Goal: Task Accomplishment & Management: Use online tool/utility

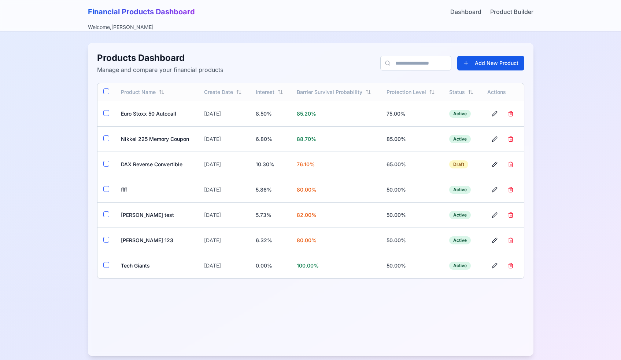
scroll to position [8, 0]
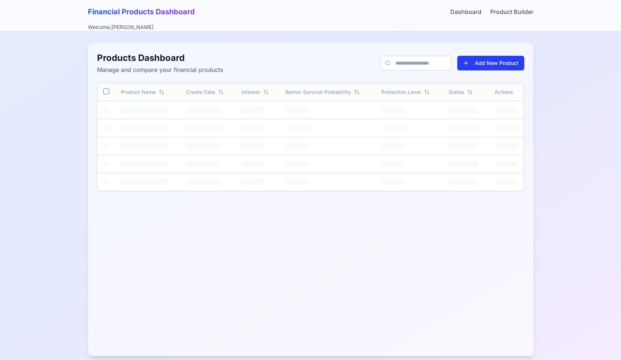
click at [471, 60] on button "Add New Product" at bounding box center [490, 63] width 67 height 15
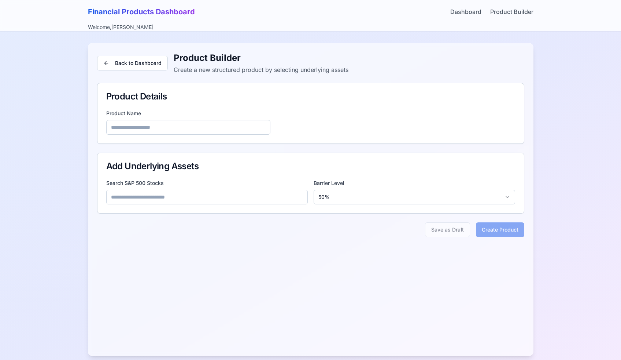
click at [260, 199] on input at bounding box center [207, 196] width 202 height 15
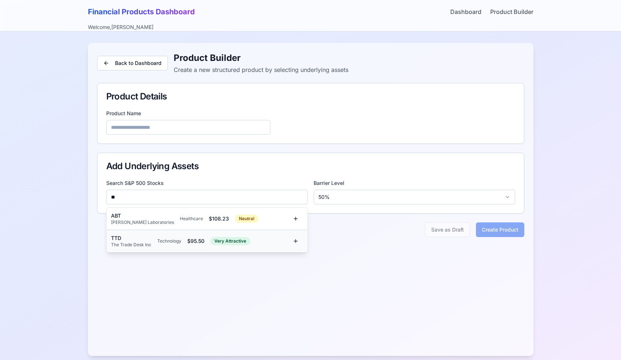
type input "**"
click at [195, 240] on div "$ 95.50" at bounding box center [195, 240] width 17 height 7
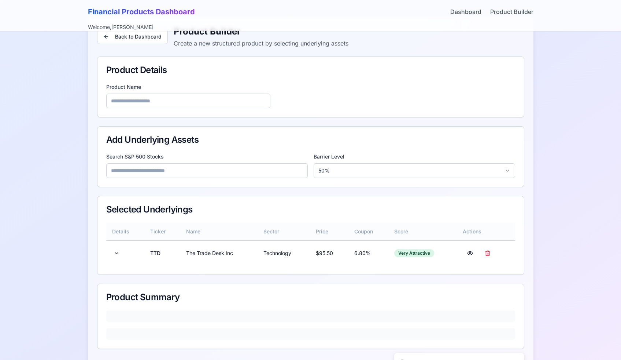
scroll to position [27, 0]
click at [117, 255] on button at bounding box center [116, 252] width 9 height 13
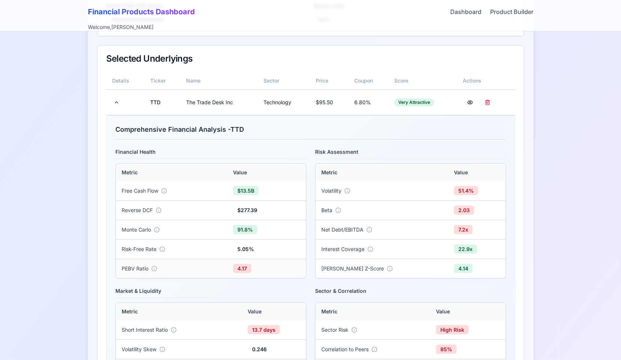
scroll to position [155, 0]
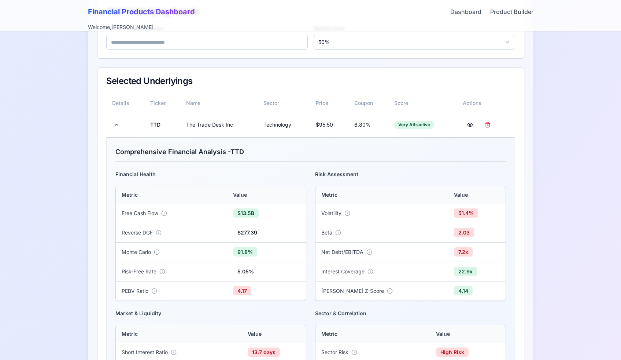
click at [114, 154] on div "Comprehensive Financial Analysis - TTD Financial Health Metric Value Free Cash …" at bounding box center [310, 316] width 409 height 358
drag, startPoint x: 116, startPoint y: 151, endPoint x: 226, endPoint y: 153, distance: 110.0
click at [226, 153] on h4 "Comprehensive Financial Analysis - TTD" at bounding box center [310, 154] width 391 height 15
copy h4 "Comprehensive Financial Analysis"
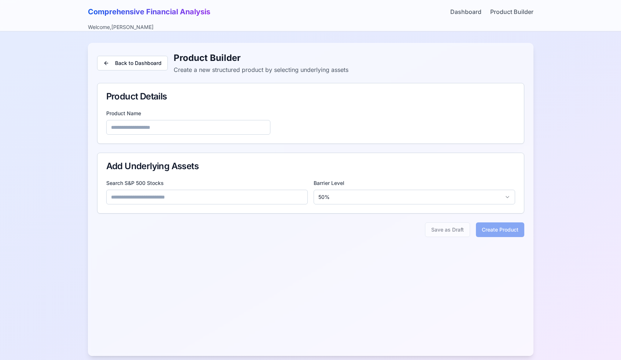
click at [217, 198] on input at bounding box center [207, 196] width 202 height 15
type input "***"
click at [161, 218] on div "Technology" at bounding box center [169, 218] width 24 height 6
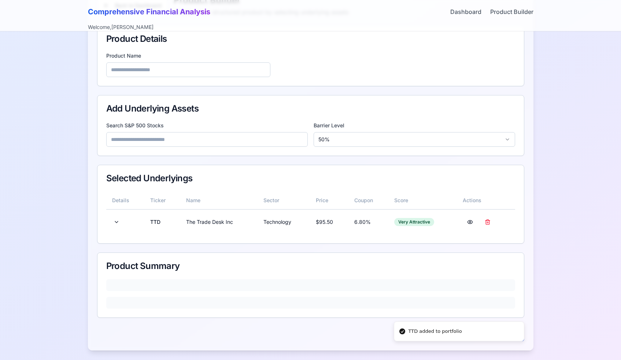
scroll to position [59, 0]
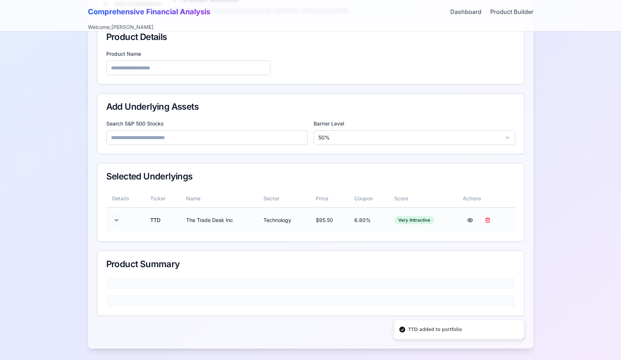
click at [113, 216] on button at bounding box center [116, 219] width 9 height 13
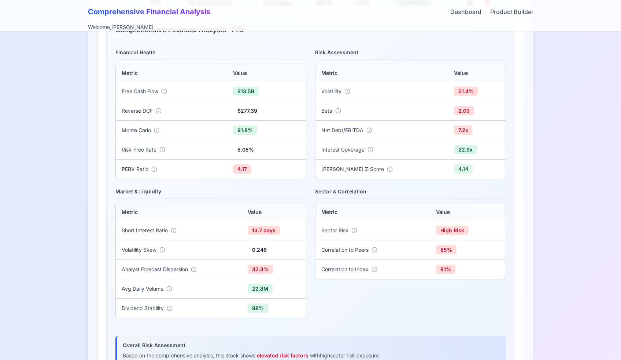
scroll to position [269, 0]
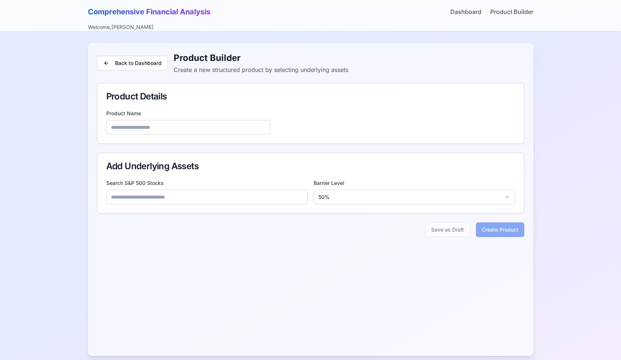
click at [165, 196] on input at bounding box center [207, 196] width 202 height 15
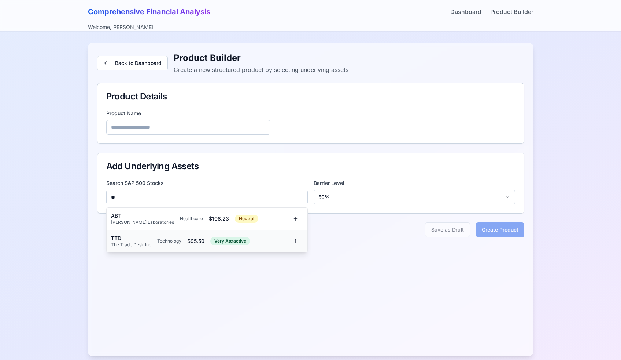
type input "**"
click at [151, 237] on div "TTD" at bounding box center [131, 237] width 40 height 7
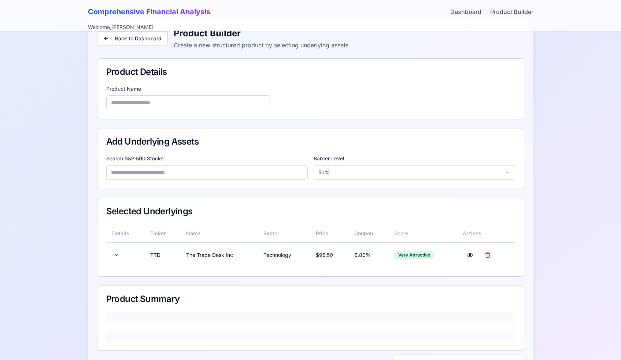
scroll to position [59, 0]
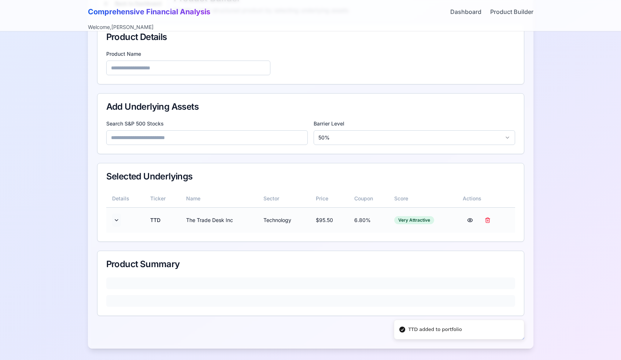
click at [114, 221] on button at bounding box center [116, 219] width 9 height 13
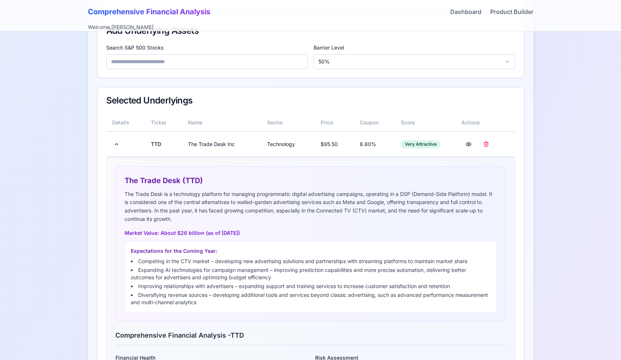
scroll to position [120, 0]
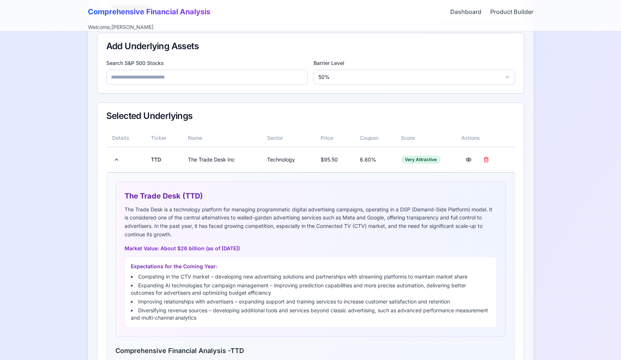
click at [168, 81] on input at bounding box center [207, 77] width 202 height 15
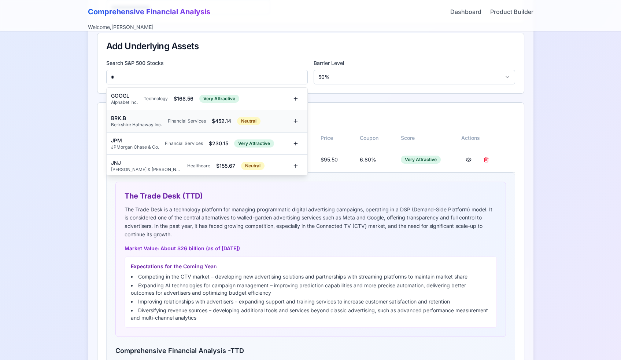
type input "*"
click at [147, 117] on div "BRK.B" at bounding box center [136, 117] width 51 height 7
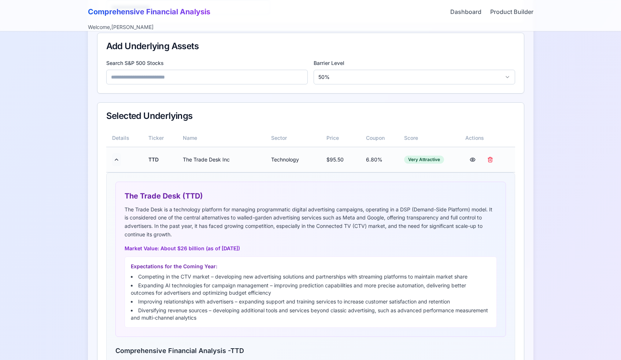
click at [117, 162] on button at bounding box center [116, 159] width 9 height 13
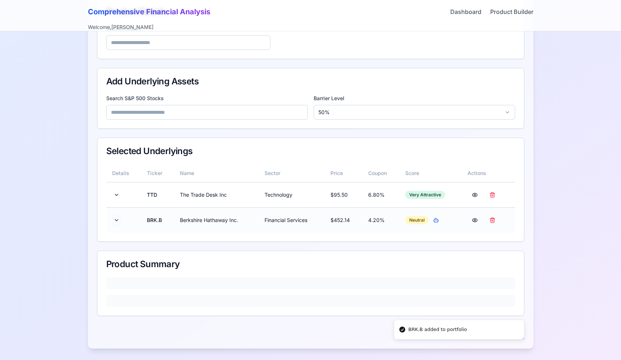
click at [120, 218] on button at bounding box center [116, 219] width 9 height 13
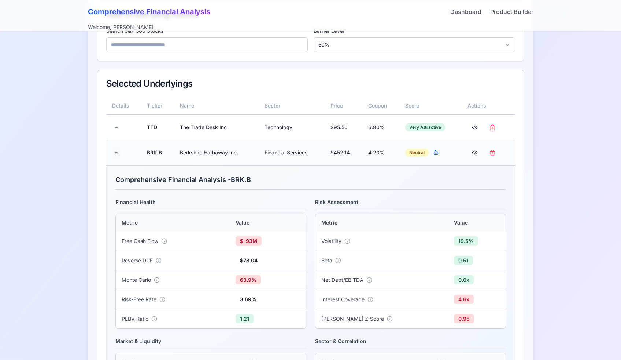
click at [114, 153] on button at bounding box center [116, 152] width 9 height 13
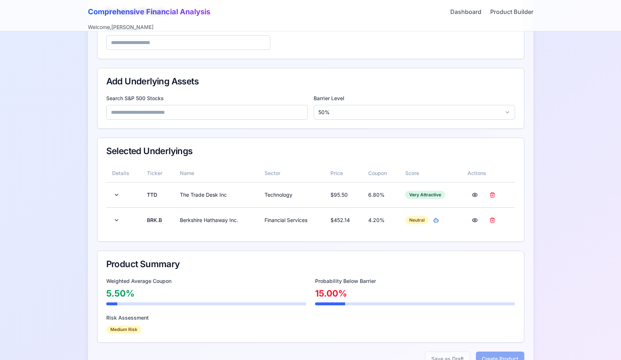
scroll to position [111, 0]
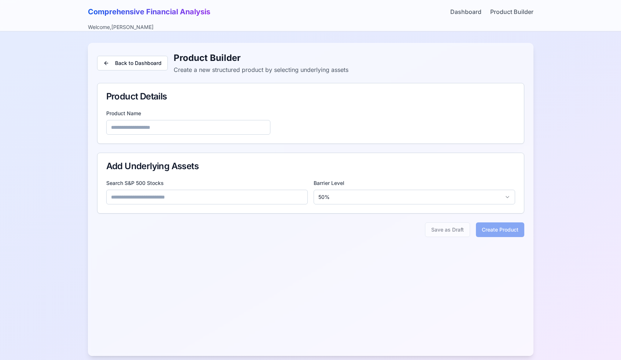
click at [210, 192] on input at bounding box center [207, 196] width 202 height 15
type input "***"
click at [157, 219] on div "Technology" at bounding box center [169, 218] width 24 height 6
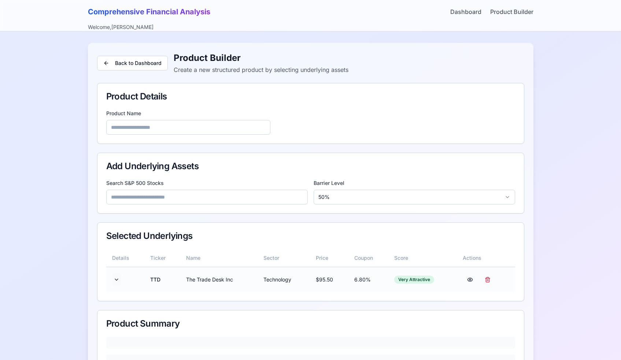
click at [117, 278] on button at bounding box center [116, 279] width 9 height 13
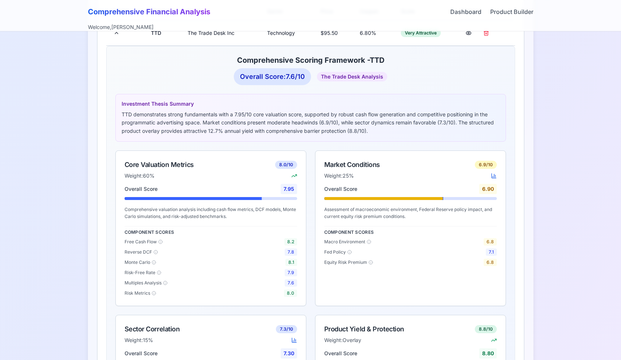
scroll to position [250, 0]
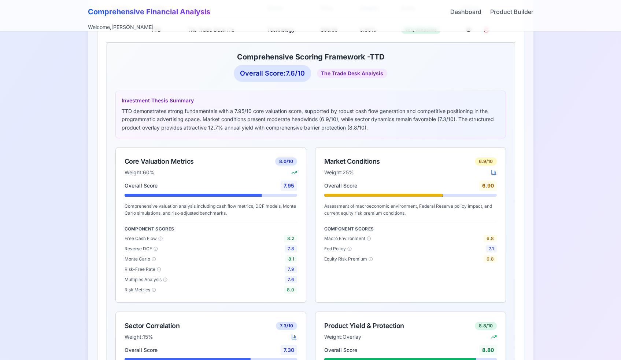
click at [161, 240] on icon at bounding box center [160, 238] width 4 height 4
click at [162, 238] on circle at bounding box center [161, 238] width 4 height 4
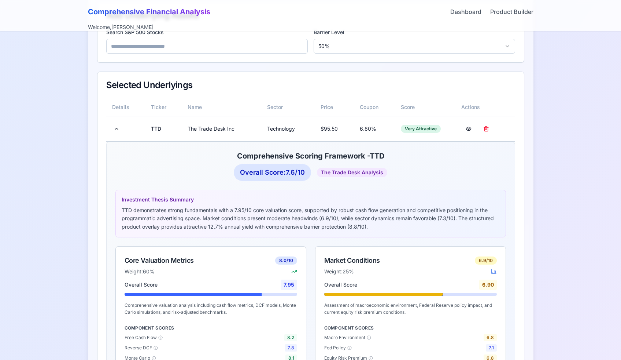
scroll to position [130, 0]
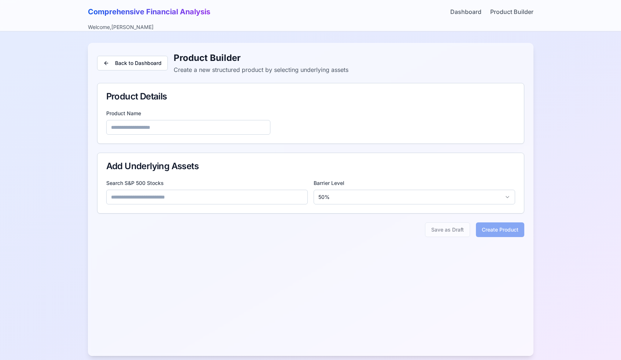
click at [189, 196] on input at bounding box center [207, 196] width 202 height 15
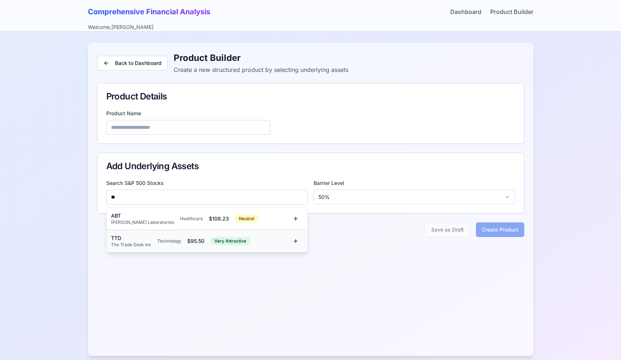
type input "**"
click at [159, 236] on div "TTD The Trade Desk Inc Technology $ 95.50 Very Attractive" at bounding box center [199, 240] width 177 height 13
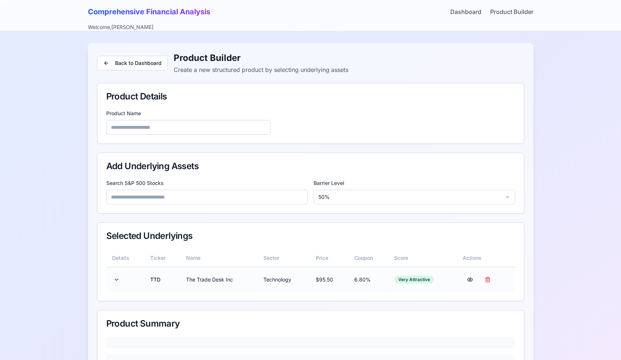
click at [114, 279] on button at bounding box center [116, 279] width 9 height 13
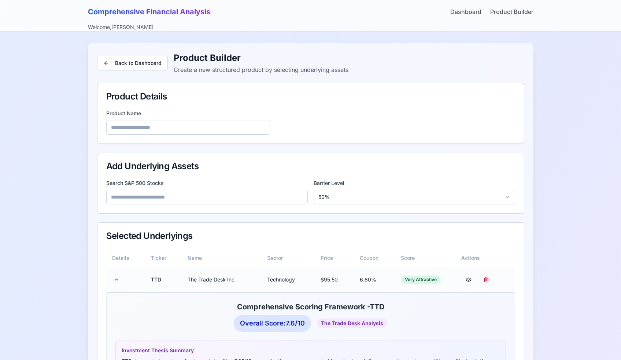
click at [486, 276] on button at bounding box center [486, 279] width 15 height 13
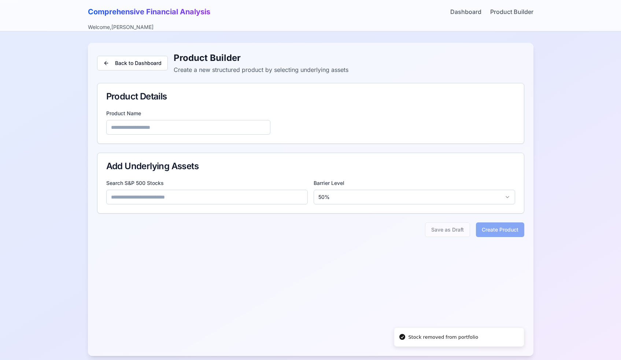
scroll to position [8, 0]
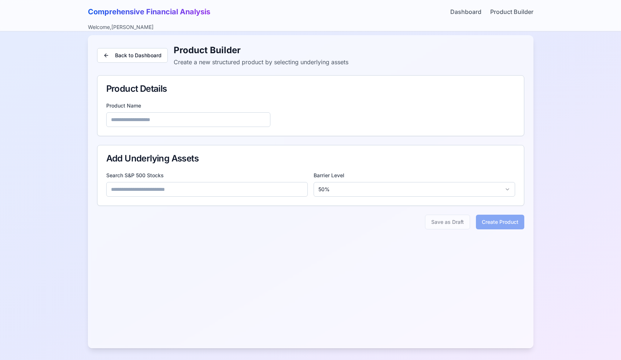
click at [175, 189] on input at bounding box center [207, 189] width 202 height 15
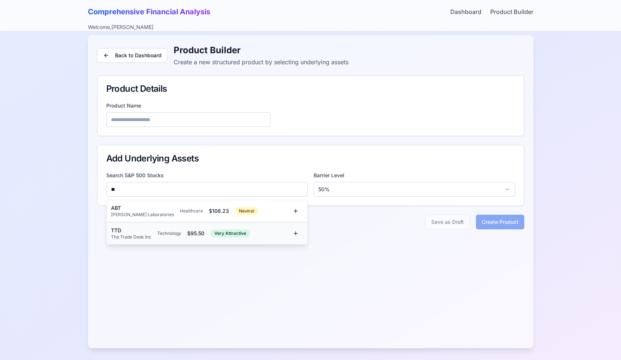
type input "**"
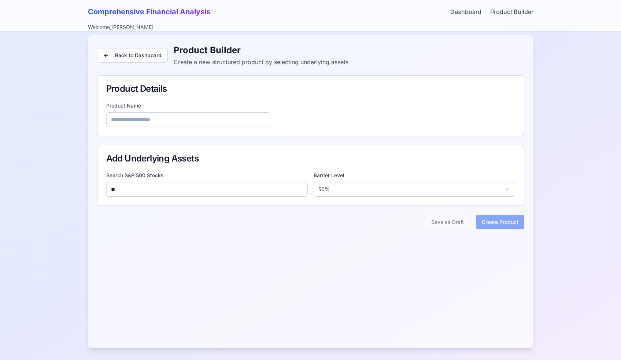
click at [179, 189] on input "**" at bounding box center [207, 189] width 202 height 15
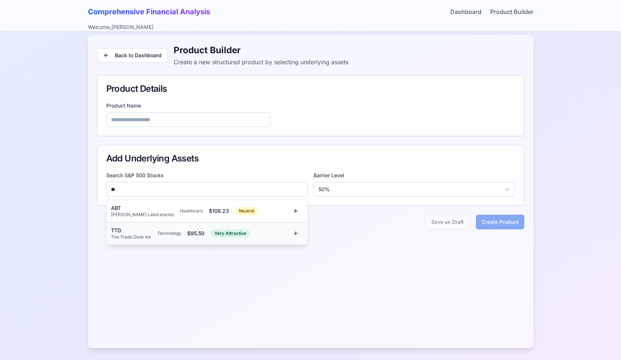
click at [121, 235] on div "The Trade Desk Inc" at bounding box center [131, 237] width 40 height 6
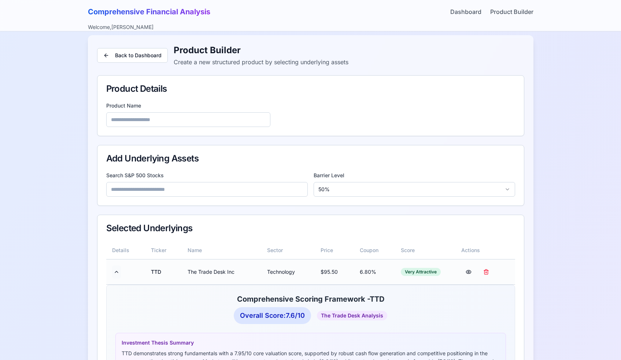
click at [118, 272] on button at bounding box center [116, 271] width 9 height 13
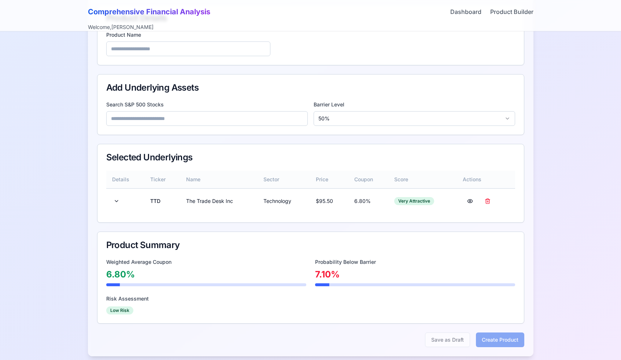
scroll to position [81, 0]
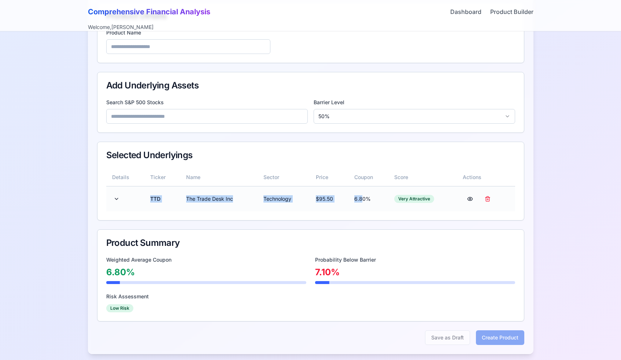
drag, startPoint x: 144, startPoint y: 197, endPoint x: 362, endPoint y: 201, distance: 218.1
click at [362, 201] on tr "TTD The Trade Desk Inc Technology $ 95.50 6.80 % Very Attractive" at bounding box center [310, 198] width 409 height 25
click at [181, 204] on td "The Trade Desk Inc" at bounding box center [219, 198] width 78 height 25
drag, startPoint x: 151, startPoint y: 200, endPoint x: 180, endPoint y: 200, distance: 29.0
click at [180, 200] on tr "TTD The Trade Desk Inc Technology $ 95.50 6.80 % Very Attractive" at bounding box center [310, 198] width 409 height 25
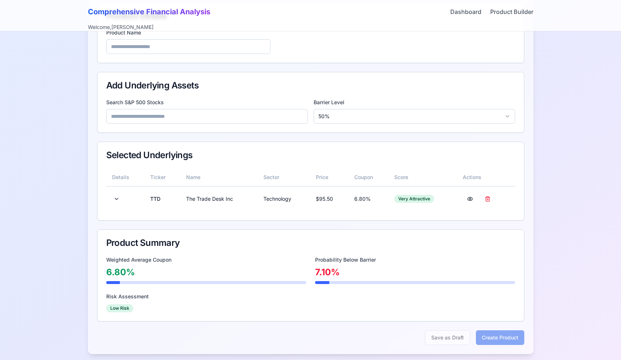
click at [158, 250] on div "Product Summary" at bounding box center [310, 242] width 427 height 26
click at [160, 112] on input at bounding box center [207, 116] width 202 height 15
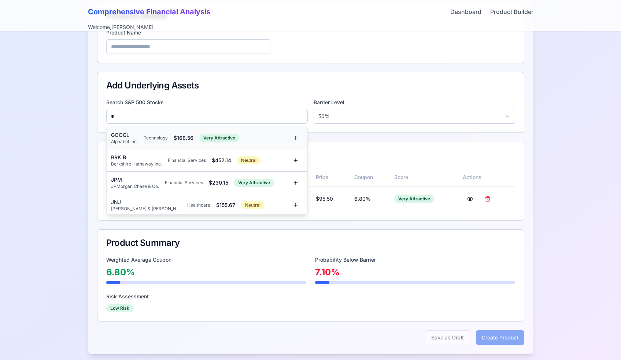
type input "*"
click at [144, 134] on div "GOOGL Alphabet Inc. Technology $ 168.56 Very Attractive" at bounding box center [199, 137] width 177 height 13
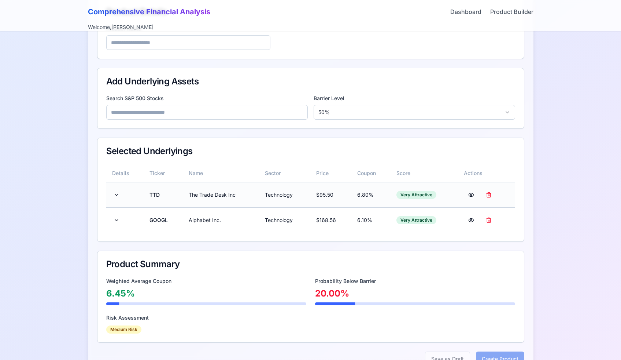
scroll to position [111, 0]
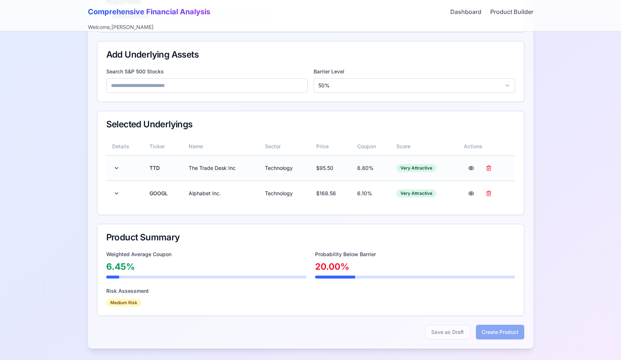
click at [154, 167] on td "TTD" at bounding box center [163, 167] width 39 height 25
click at [116, 168] on button at bounding box center [116, 167] width 9 height 13
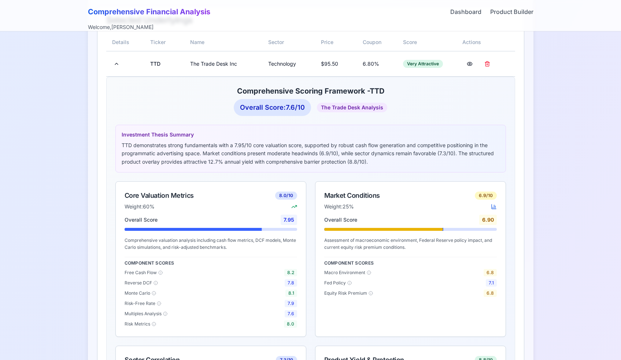
scroll to position [219, 0]
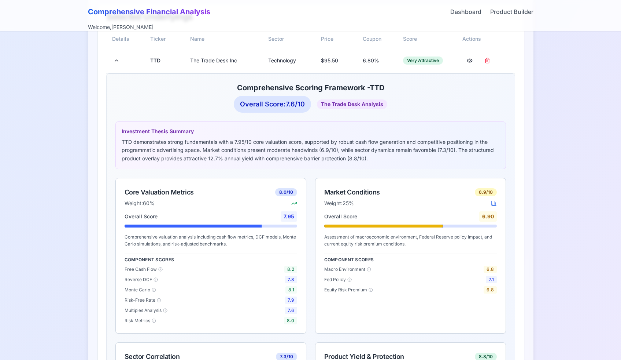
click at [220, 106] on div "Overall Score: 7.6 /10 The Trade Desk Analysis" at bounding box center [310, 104] width 391 height 17
drag, startPoint x: 238, startPoint y: 106, endPoint x: 327, endPoint y: 108, distance: 89.1
click at [327, 108] on div "Overall Score: 7.6 /10 The Trade Desk Analysis" at bounding box center [310, 104] width 391 height 17
click at [330, 111] on div "Overall Score: 7.6 /10 The Trade Desk Analysis" at bounding box center [310, 104] width 391 height 17
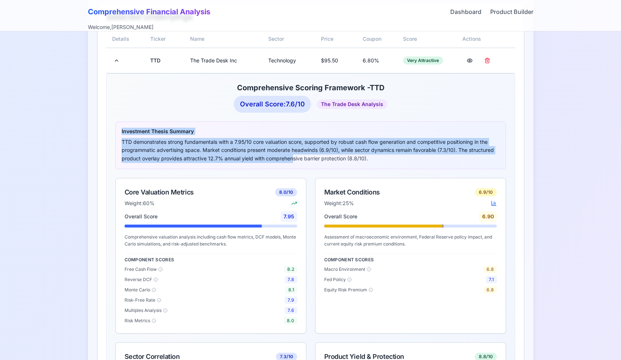
drag, startPoint x: 121, startPoint y: 130, endPoint x: 292, endPoint y: 155, distance: 173.3
click at [292, 155] on div "Investment Thesis Summary TTD demonstrates strong fundamentals with a 7.95/10 c…" at bounding box center [310, 145] width 391 height 48
click at [289, 155] on p "TTD demonstrates strong fundamentals with a 7.95/10 core valuation score, suppo…" at bounding box center [311, 150] width 378 height 25
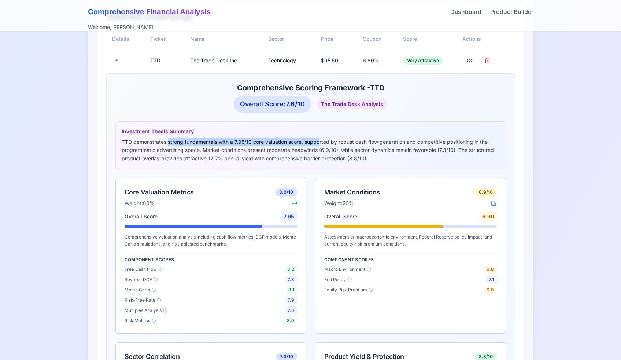
drag, startPoint x: 168, startPoint y: 142, endPoint x: 320, endPoint y: 145, distance: 151.8
click at [320, 145] on p "TTD demonstrates strong fundamentals with a 7.95/10 core valuation score, suppo…" at bounding box center [311, 150] width 378 height 25
click at [324, 144] on p "TTD demonstrates strong fundamentals with a 7.95/10 core valuation score, suppo…" at bounding box center [311, 150] width 378 height 25
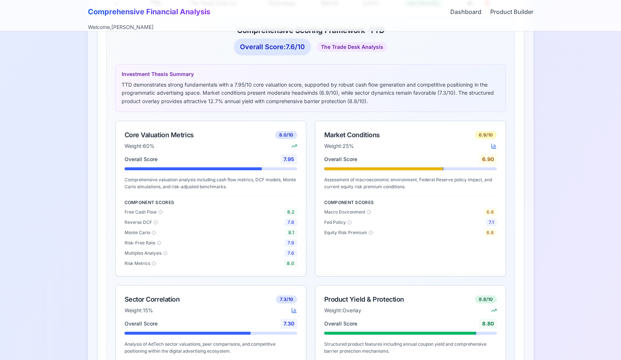
scroll to position [293, 0]
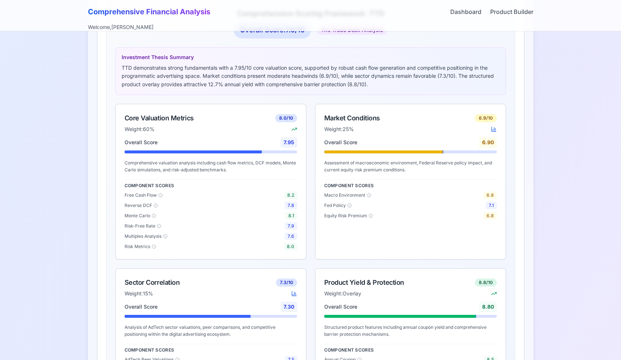
click at [230, 173] on p "Comprehensive valuation analysis including cash flow metrics, DCF models, Monte…" at bounding box center [211, 166] width 173 height 14
drag, startPoint x: 126, startPoint y: 119, endPoint x: 159, endPoint y: 120, distance: 33.4
click at [159, 120] on div "Core Valuation Metrics" at bounding box center [159, 118] width 69 height 10
drag, startPoint x: 154, startPoint y: 131, endPoint x: 142, endPoint y: 131, distance: 11.7
click at [143, 131] on span "Weight: 60%" at bounding box center [140, 128] width 30 height 7
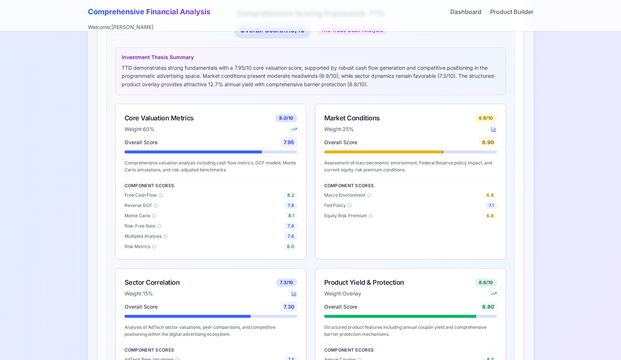
click at [354, 121] on div "Market Conditions" at bounding box center [352, 118] width 56 height 10
drag, startPoint x: 357, startPoint y: 129, endPoint x: 339, endPoint y: 127, distance: 18.8
click at [339, 127] on div "Weight: 25%" at bounding box center [410, 128] width 173 height 7
click at [344, 130] on span "Weight: 25%" at bounding box center [339, 128] width 30 height 7
click at [483, 117] on div "6.9 /10" at bounding box center [486, 118] width 22 height 8
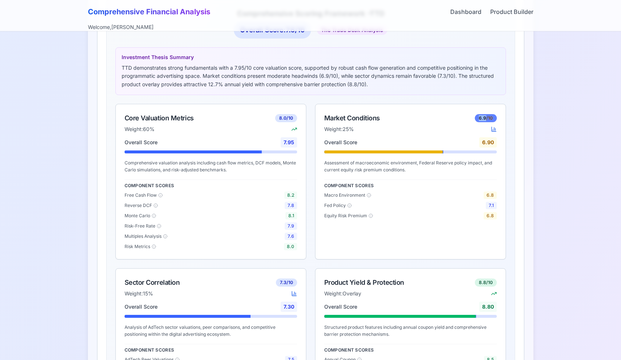
click at [483, 117] on div "6.9 /10" at bounding box center [486, 118] width 22 height 8
click at [471, 124] on div "Market Conditions 6.9 /10 Weight: 25%" at bounding box center [411, 120] width 190 height 33
click at [291, 203] on span "7.8" at bounding box center [291, 205] width 12 height 7
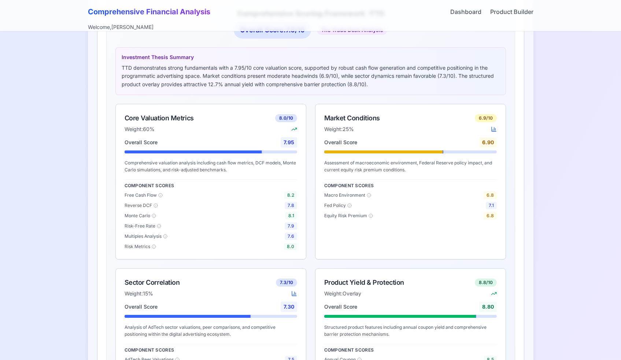
click at [284, 214] on div "Monte Carlo 8.1" at bounding box center [211, 215] width 173 height 7
drag, startPoint x: 322, startPoint y: 162, endPoint x: 425, endPoint y: 167, distance: 103.1
click at [425, 167] on div "Overall Score 6.90 Assessment of macroeconomic environment, Federal Reserve pol…" at bounding box center [411, 182] width 190 height 91
click at [394, 167] on p "Assessment of macroeconomic environment, Federal Reserve policy impact, and cur…" at bounding box center [410, 166] width 173 height 14
drag, startPoint x: 323, startPoint y: 185, endPoint x: 377, endPoint y: 185, distance: 55.0
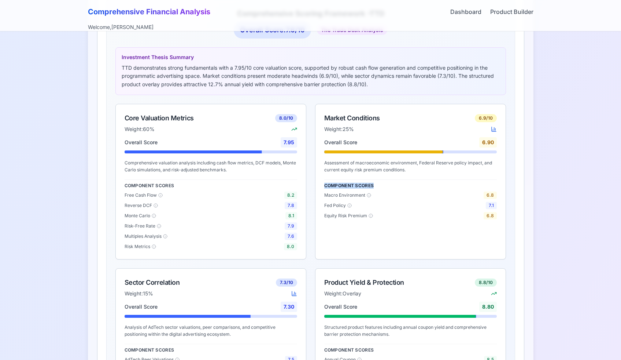
click at [377, 185] on div "Overall Score 6.90 Assessment of macroeconomic environment, Federal Reserve pol…" at bounding box center [411, 182] width 190 height 91
click at [337, 197] on span "Macro Environment" at bounding box center [344, 195] width 41 height 6
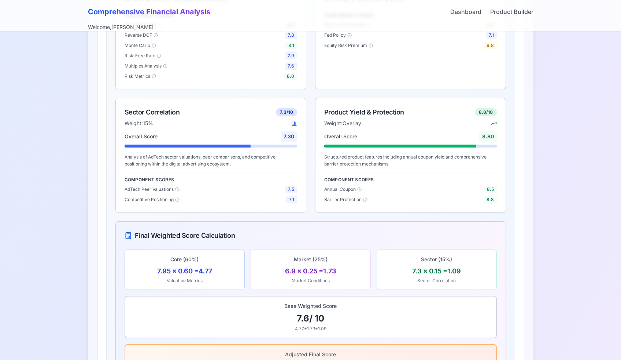
scroll to position [468, 0]
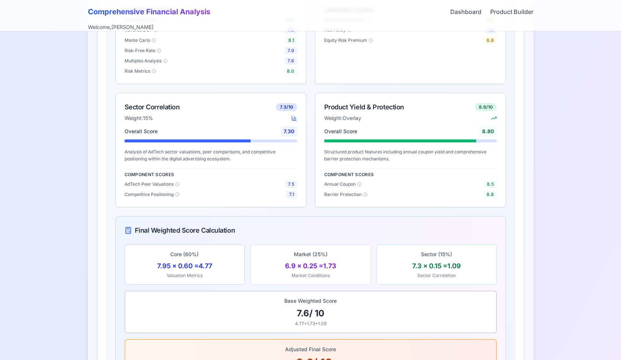
click at [300, 259] on div "Market (25%) 6.9 × 0.25 = 1.73 Market Conditions" at bounding box center [311, 264] width 108 height 28
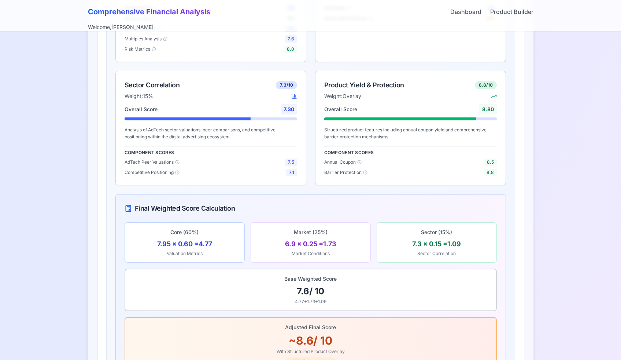
scroll to position [503, 0]
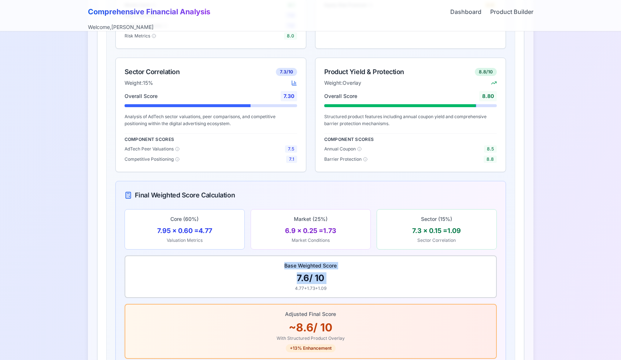
drag, startPoint x: 281, startPoint y: 265, endPoint x: 347, endPoint y: 284, distance: 68.0
click at [347, 284] on div "Base Weighted Score 7.6 / 10 4.77 + 1.73 + 1.09" at bounding box center [310, 276] width 359 height 29
click at [346, 285] on div "Base Weighted Score 7.6 / 10 4.77 + 1.73 + 1.09" at bounding box center [310, 276] width 359 height 29
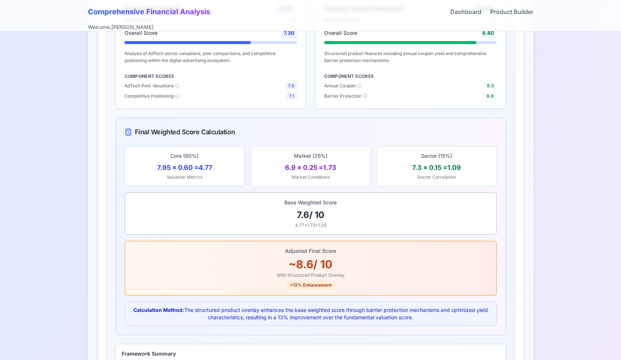
scroll to position [568, 0]
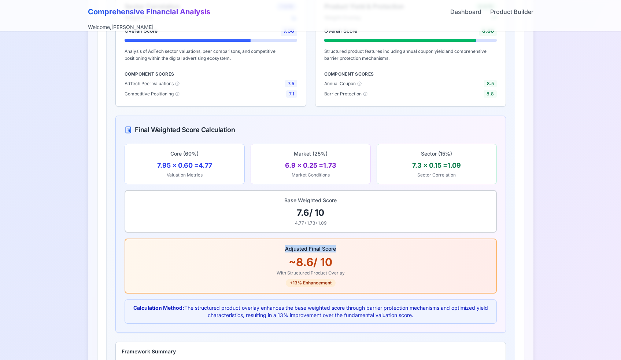
drag, startPoint x: 285, startPoint y: 248, endPoint x: 338, endPoint y: 250, distance: 52.4
click at [338, 250] on div "Adjusted Final Score" at bounding box center [310, 248] width 359 height 7
drag, startPoint x: 284, startPoint y: 273, endPoint x: 343, endPoint y: 273, distance: 59.7
click at [343, 273] on div "With Structured Product Overlay" at bounding box center [310, 273] width 359 height 6
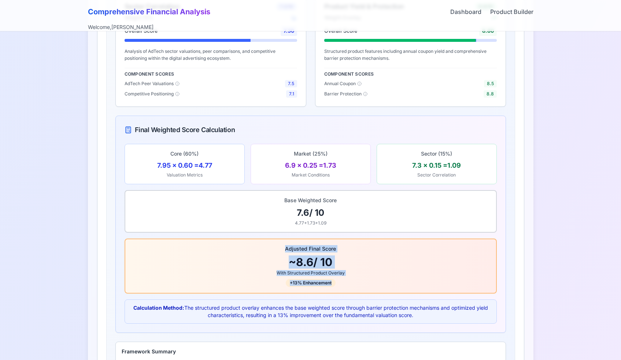
drag, startPoint x: 344, startPoint y: 280, endPoint x: 280, endPoint y: 246, distance: 72.5
click at [280, 246] on div "Adjusted Final Score ~ 8.6 / 10 With Structured Product Overlay +13% Enhancement" at bounding box center [310, 266] width 359 height 42
click at [254, 257] on div "~ 8.6 / 10" at bounding box center [310, 261] width 359 height 13
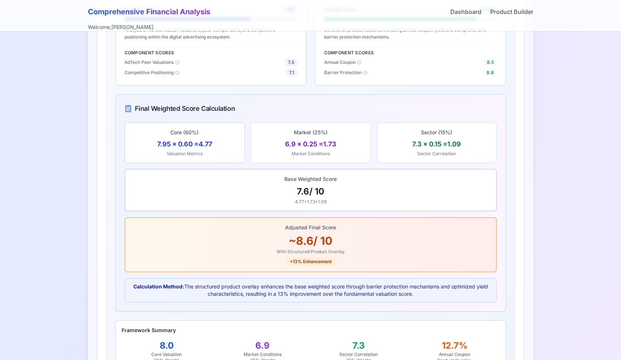
scroll to position [624, 0]
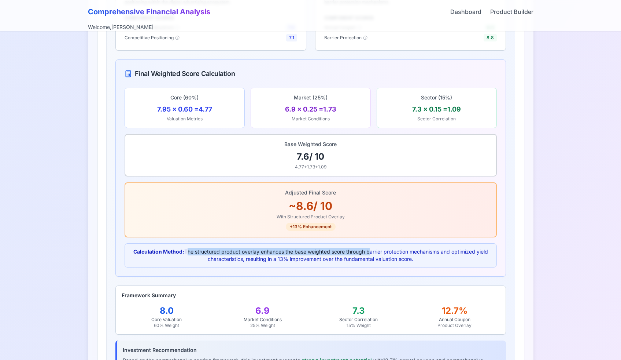
drag, startPoint x: 184, startPoint y: 253, endPoint x: 370, endPoint y: 255, distance: 185.8
click at [370, 255] on p "Calculation Method: The structured product overlay enhances the base weighted s…" at bounding box center [310, 255] width 363 height 15
click at [386, 251] on p "Calculation Method: The structured product overlay enhances the base weighted s…" at bounding box center [310, 255] width 363 height 15
click at [255, 258] on p "Calculation Method: The structured product overlay enhances the base weighted s…" at bounding box center [310, 255] width 363 height 15
drag, startPoint x: 280, startPoint y: 258, endPoint x: 328, endPoint y: 259, distance: 48.0
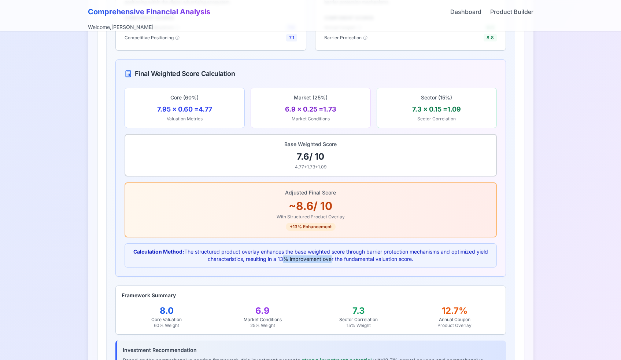
click at [328, 259] on p "Calculation Method: The structured product overlay enhances the base weighted s…" at bounding box center [310, 255] width 363 height 15
click at [305, 264] on div "Calculation Method: The structured product overlay enhances the base weighted s…" at bounding box center [311, 255] width 372 height 24
drag, startPoint x: 277, startPoint y: 259, endPoint x: 288, endPoint y: 259, distance: 11.0
click at [288, 259] on p "Calculation Method: The structured product overlay enhances the base weighted s…" at bounding box center [310, 255] width 363 height 15
click at [280, 258] on p "Calculation Method: The structured product overlay enhances the base weighted s…" at bounding box center [310, 255] width 363 height 15
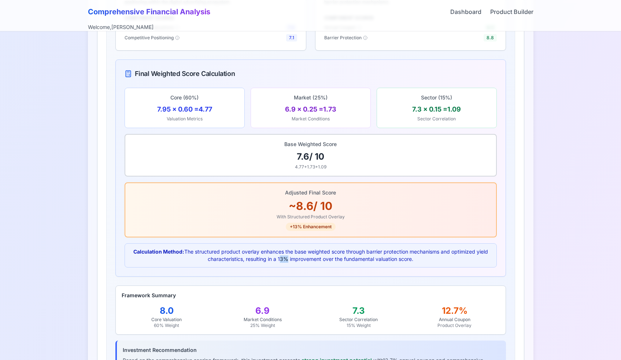
drag, startPoint x: 277, startPoint y: 258, endPoint x: 284, endPoint y: 258, distance: 6.2
click at [284, 258] on p "Calculation Method: The structured product overlay enhances the base weighted s…" at bounding box center [310, 255] width 363 height 15
drag, startPoint x: 345, startPoint y: 259, endPoint x: 431, endPoint y: 265, distance: 86.0
click at [431, 265] on div "Calculation Method: The structured product overlay enhances the base weighted s…" at bounding box center [311, 255] width 372 height 24
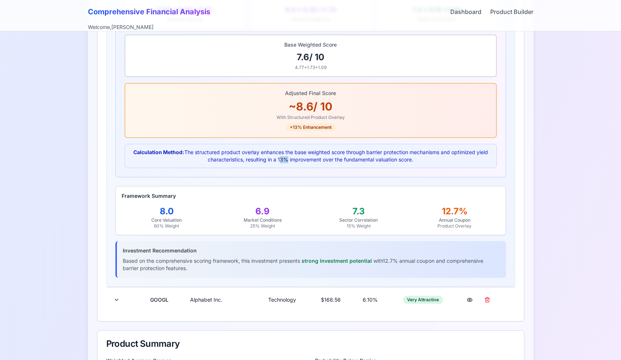
scroll to position [768, 0]
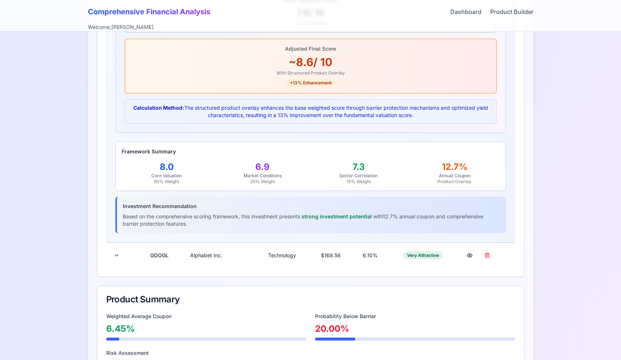
click at [149, 155] on div "Framework Summary 8.0 Core Valuation 60% Weight 6.9 Market Conditions 25% Weigh…" at bounding box center [310, 165] width 391 height 49
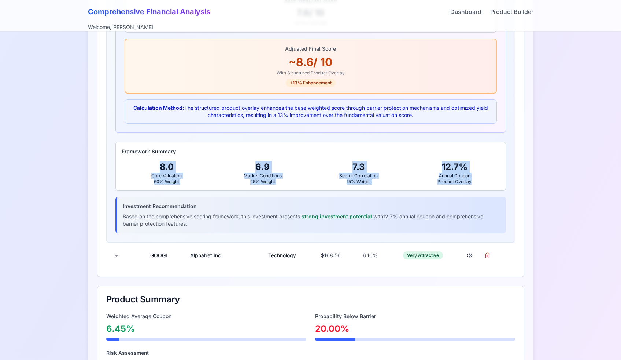
drag, startPoint x: 150, startPoint y: 167, endPoint x: 470, endPoint y: 177, distance: 319.7
click at [482, 184] on div "Framework Summary 8.0 Core Valuation 60% Weight 6.9 Market Conditions 25% Weigh…" at bounding box center [310, 165] width 391 height 49
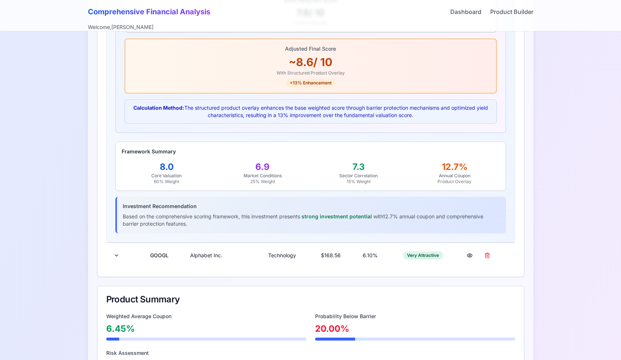
click at [392, 213] on div "Based on the comprehensive scoring framework, this investment presents strong i…" at bounding box center [311, 220] width 377 height 15
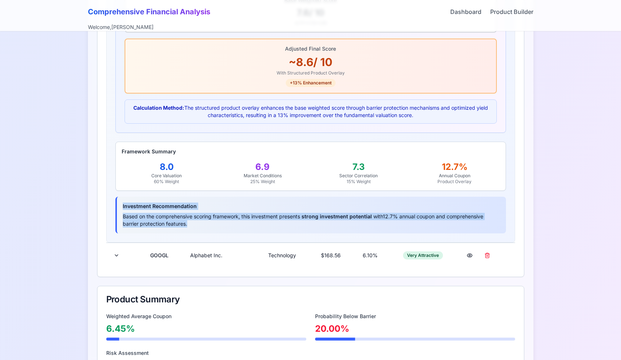
drag, startPoint x: 123, startPoint y: 207, endPoint x: 278, endPoint y: 222, distance: 155.8
click at [278, 222] on div "Investment Recommendation Based on the comprehensive scoring framework, this in…" at bounding box center [310, 214] width 391 height 37
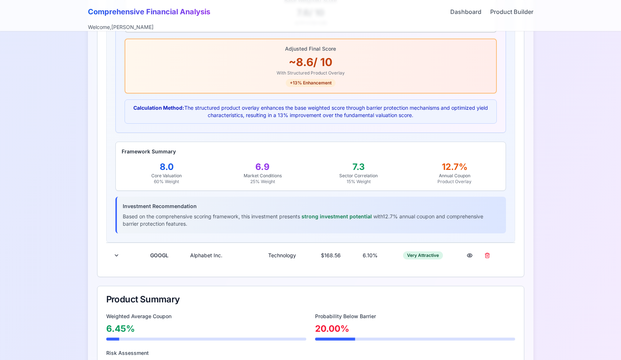
click at [294, 219] on div "Based on the comprehensive scoring framework, this investment presents strong i…" at bounding box center [311, 220] width 377 height 15
drag, startPoint x: 384, startPoint y: 216, endPoint x: 402, endPoint y: 217, distance: 17.6
click at [402, 217] on div "Based on the comprehensive scoring framework, this investment presents strong i…" at bounding box center [311, 220] width 377 height 15
click at [411, 217] on div "Based on the comprehensive scoring framework, this investment presents strong i…" at bounding box center [311, 220] width 377 height 15
drag, startPoint x: 134, startPoint y: 223, endPoint x: 200, endPoint y: 222, distance: 66.0
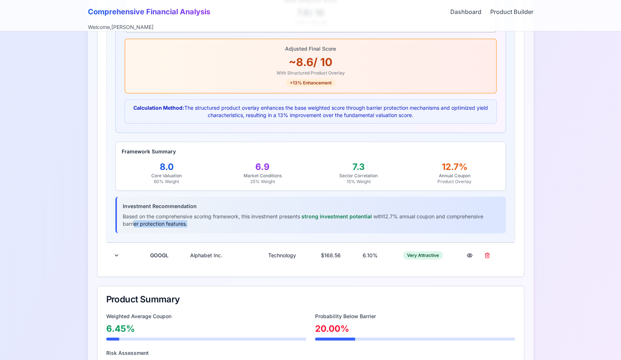
click at [199, 222] on div "Based on the comprehensive scoring framework, this investment presents strong i…" at bounding box center [311, 220] width 377 height 15
click at [200, 222] on div "Based on the comprehensive scoring framework, this investment presents strong i…" at bounding box center [311, 220] width 377 height 15
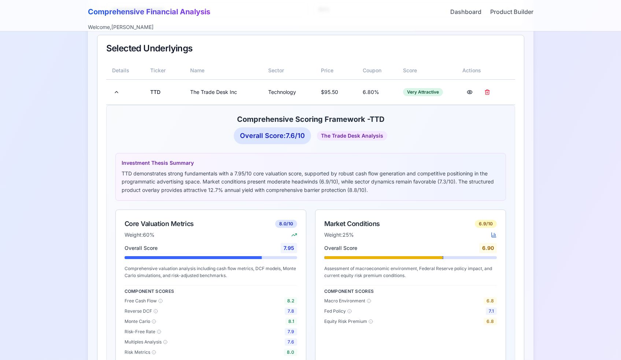
scroll to position [172, 0]
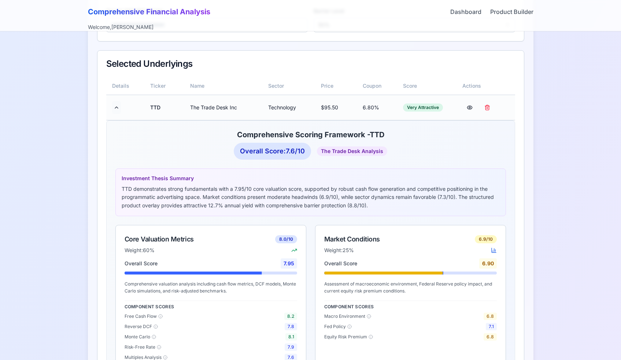
click at [116, 108] on button at bounding box center [116, 107] width 9 height 13
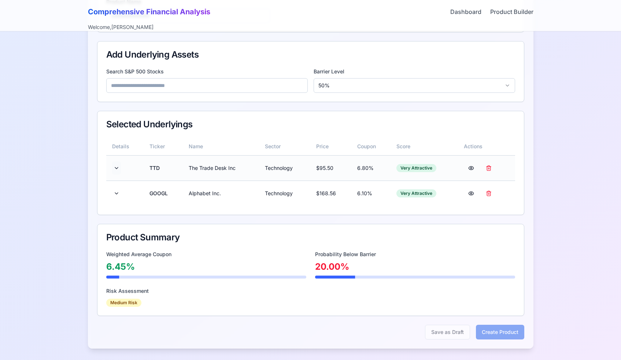
click at [117, 167] on button at bounding box center [116, 167] width 9 height 13
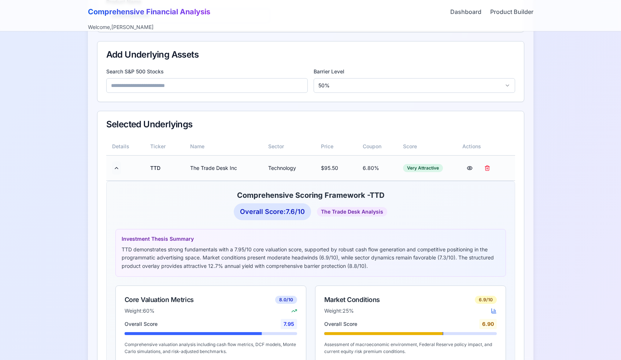
scroll to position [172, 0]
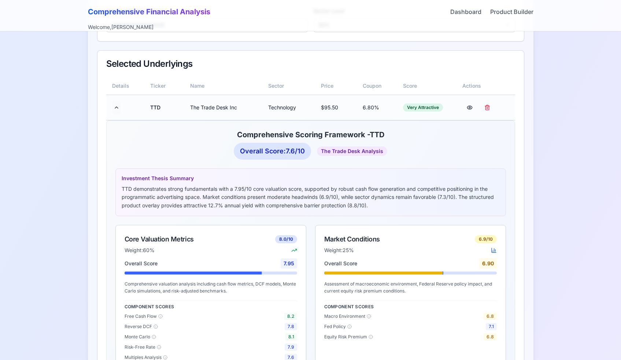
click at [118, 110] on button at bounding box center [116, 107] width 9 height 13
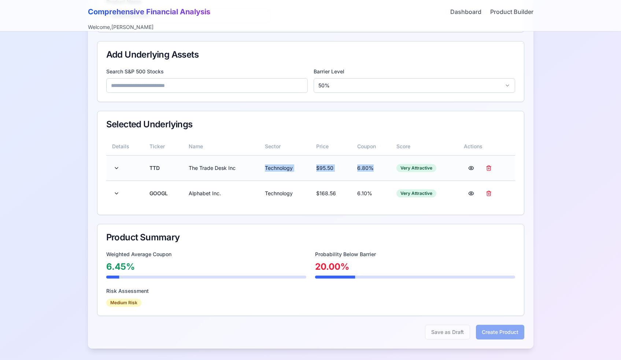
drag, startPoint x: 246, startPoint y: 164, endPoint x: 371, endPoint y: 174, distance: 125.4
click at [371, 174] on tr "TTD The Trade Desk Inc Technology $ 95.50 6.80 % Very Attractive" at bounding box center [310, 167] width 409 height 25
copy tr "Technology $ 95.50 6.80 %"
click at [296, 184] on td "Technology" at bounding box center [284, 192] width 51 height 25
click at [118, 166] on button at bounding box center [116, 167] width 9 height 13
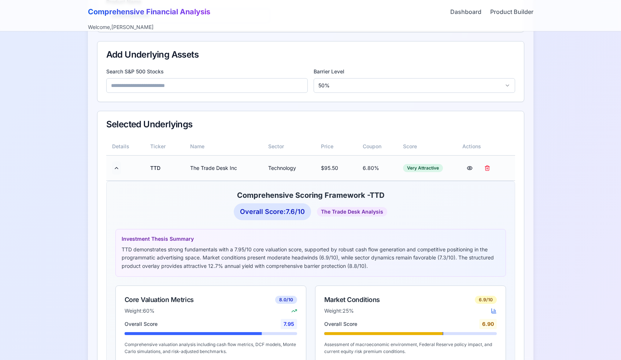
click at [118, 166] on button at bounding box center [116, 167] width 9 height 13
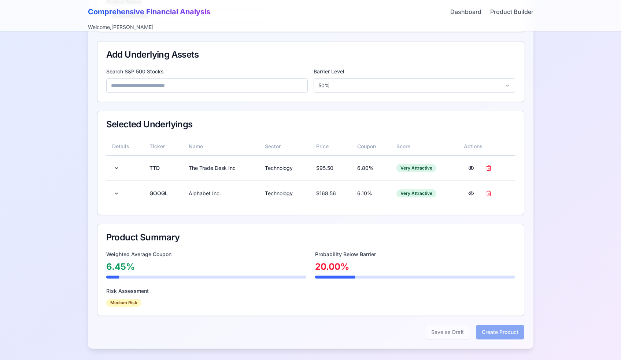
click at [189, 85] on input at bounding box center [207, 85] width 202 height 15
click at [489, 192] on button at bounding box center [489, 193] width 15 height 13
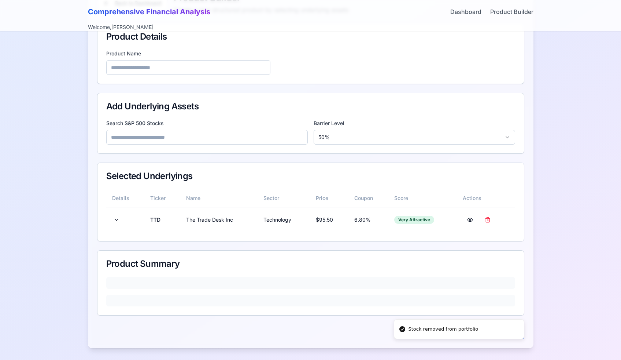
scroll to position [59, 0]
click at [489, 220] on button at bounding box center [487, 219] width 15 height 13
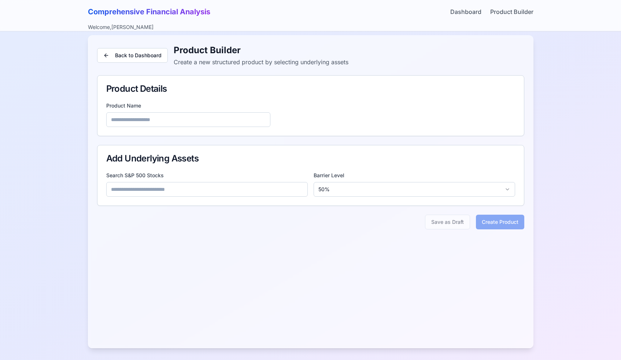
click at [312, 12] on div "Comprehensive Financial Analysis Dashboard Product Builder" at bounding box center [311, 12] width 446 height 10
click at [264, 206] on div "Back to Dashboard Product Builder Create a new structured product by selecting …" at bounding box center [310, 137] width 445 height 202
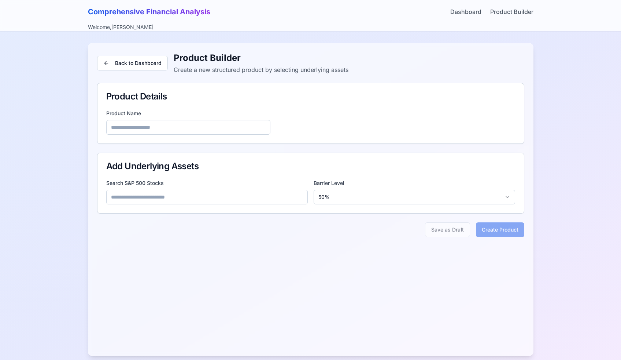
click at [235, 196] on input at bounding box center [207, 196] width 202 height 15
type input "***"
click at [188, 218] on div "$ 95.50" at bounding box center [195, 218] width 17 height 7
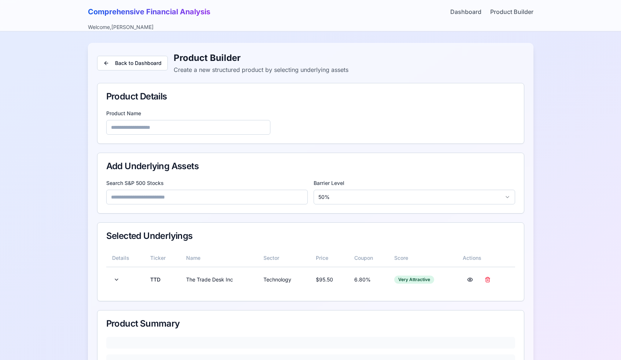
click at [191, 200] on input at bounding box center [207, 196] width 202 height 15
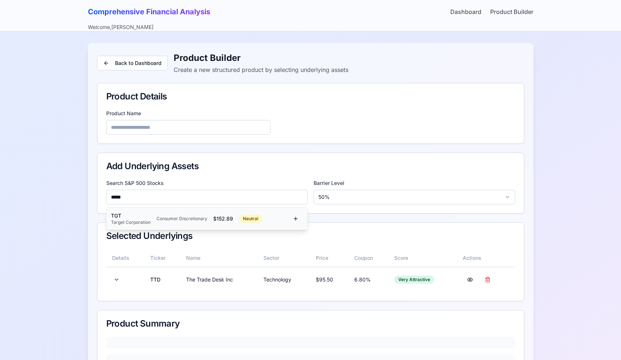
type input "*****"
click at [156, 217] on div "Consumer Discretionary" at bounding box center [181, 218] width 51 height 6
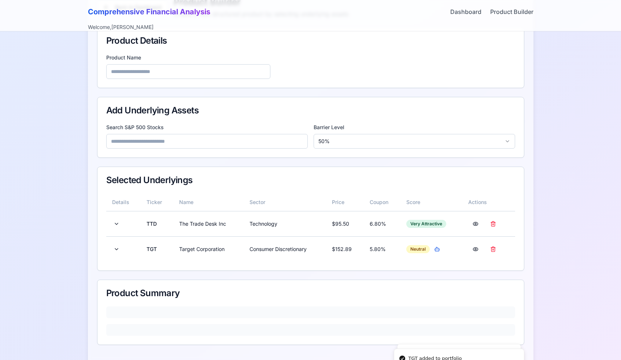
scroll to position [85, 0]
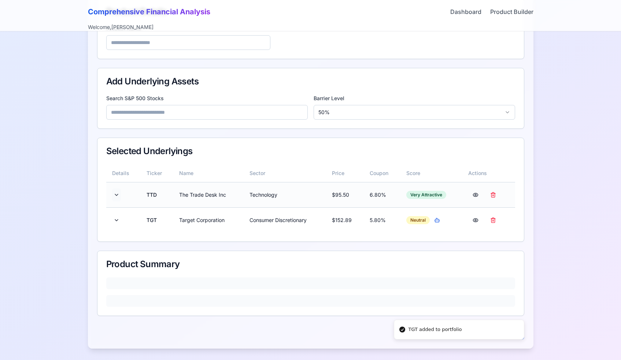
click at [119, 196] on button at bounding box center [116, 194] width 9 height 13
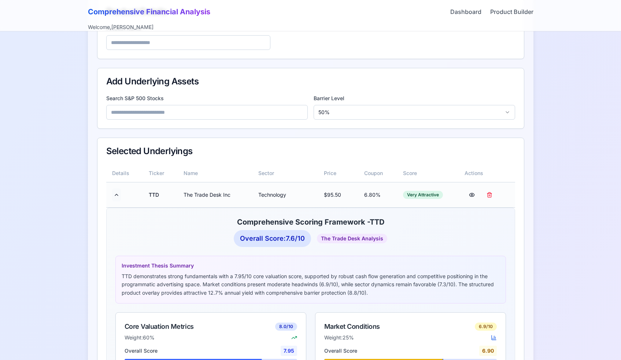
click at [119, 196] on button at bounding box center [116, 194] width 9 height 13
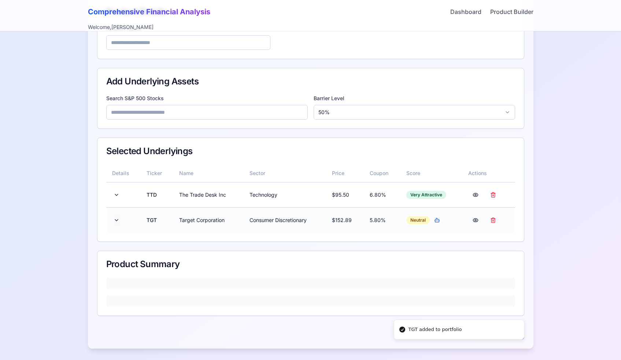
click at [114, 221] on button at bounding box center [116, 219] width 9 height 13
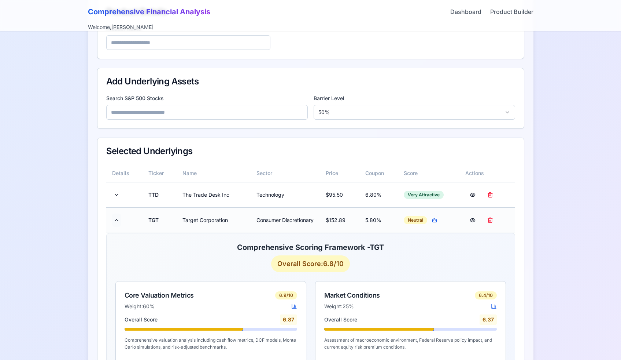
click at [115, 218] on button at bounding box center [116, 219] width 9 height 13
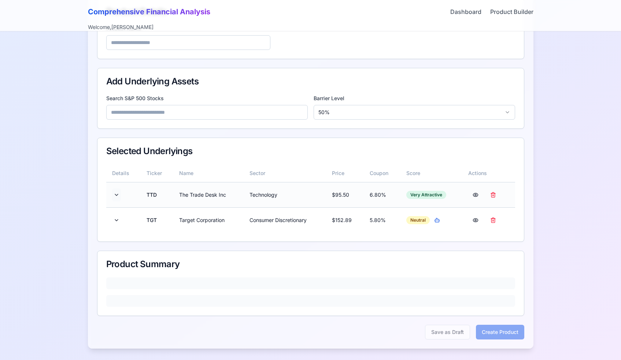
click at [116, 194] on button at bounding box center [116, 194] width 9 height 13
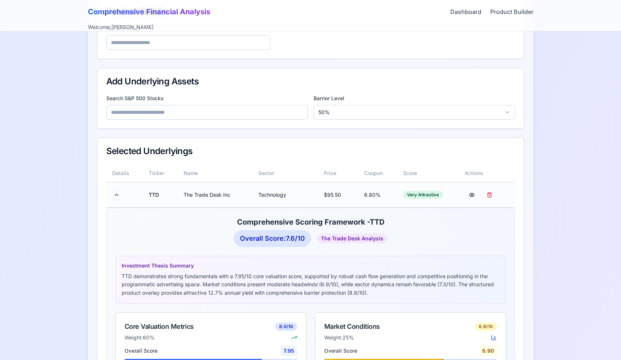
click at [113, 195] on button at bounding box center [116, 194] width 9 height 13
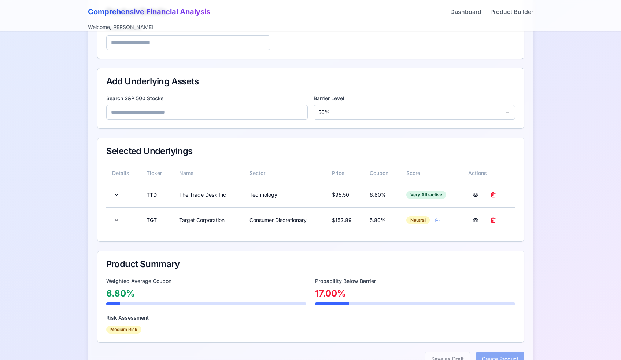
click at [181, 115] on input at bounding box center [207, 112] width 202 height 15
type input "***"
click at [167, 127] on div "GOOGL Alphabet Inc. Technology $ 168.56 Very Attractive" at bounding box center [199, 133] width 177 height 13
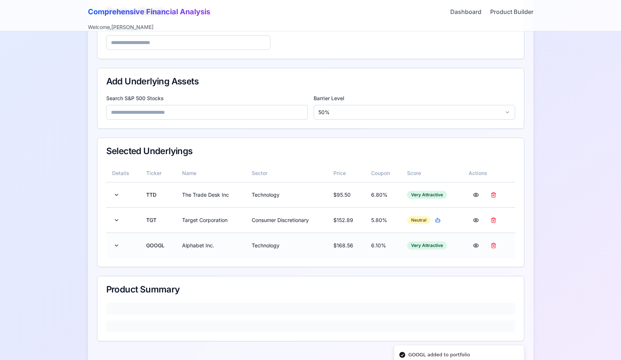
click at [111, 244] on td at bounding box center [123, 244] width 34 height 25
click at [115, 244] on button at bounding box center [116, 245] width 9 height 13
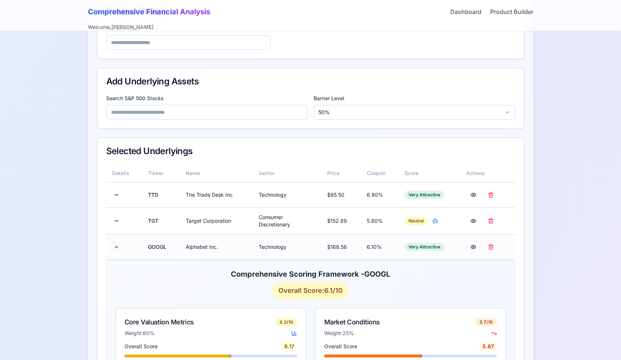
click at [115, 244] on button at bounding box center [116, 246] width 9 height 13
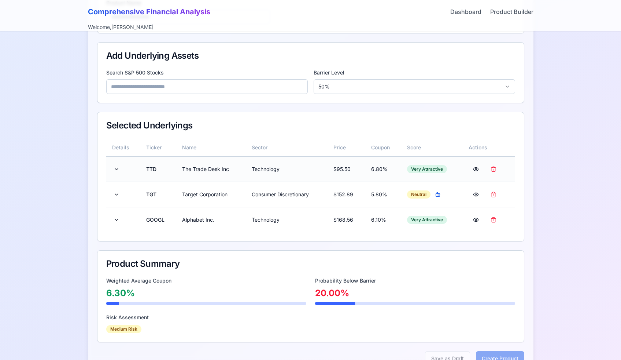
scroll to position [123, 0]
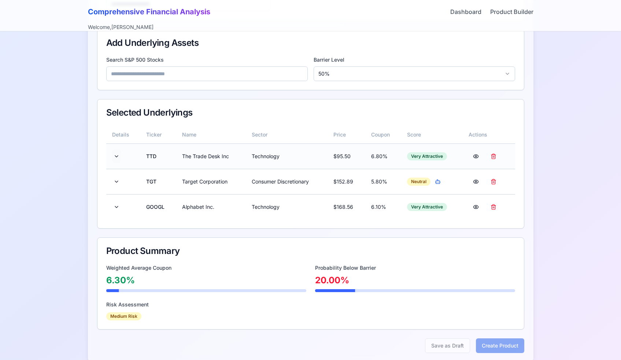
click at [117, 155] on button at bounding box center [116, 156] width 9 height 13
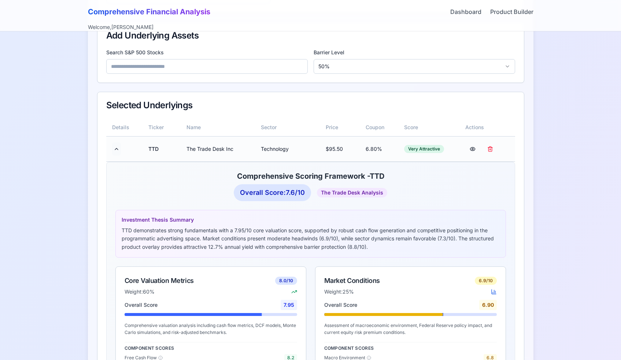
scroll to position [146, 0]
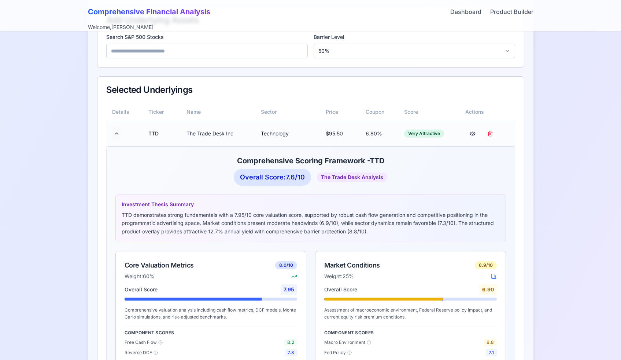
click at [117, 134] on button at bounding box center [116, 133] width 9 height 13
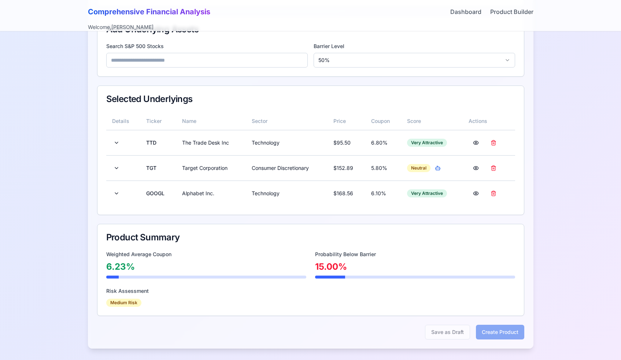
click at [196, 59] on input at bounding box center [207, 60] width 202 height 15
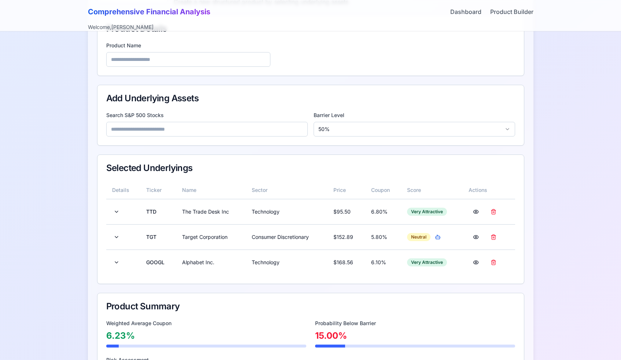
scroll to position [40, 0]
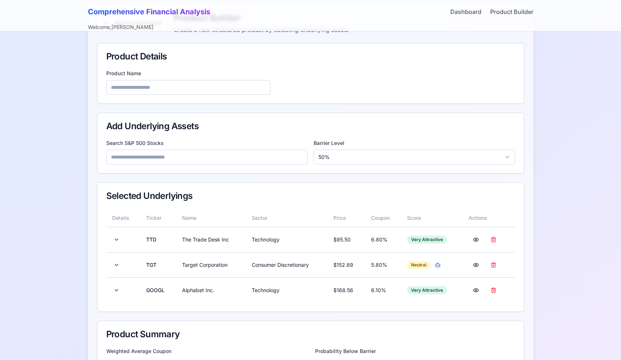
click at [189, 81] on input at bounding box center [188, 87] width 164 height 15
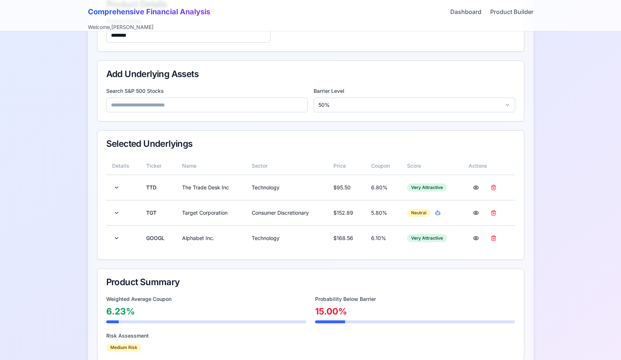
scroll to position [137, 0]
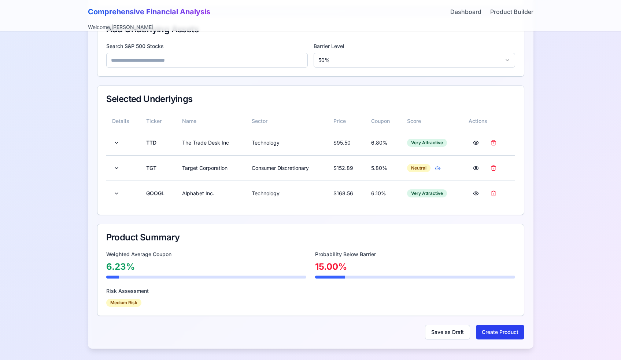
type input "********"
click at [497, 327] on button "Create Product" at bounding box center [500, 331] width 48 height 15
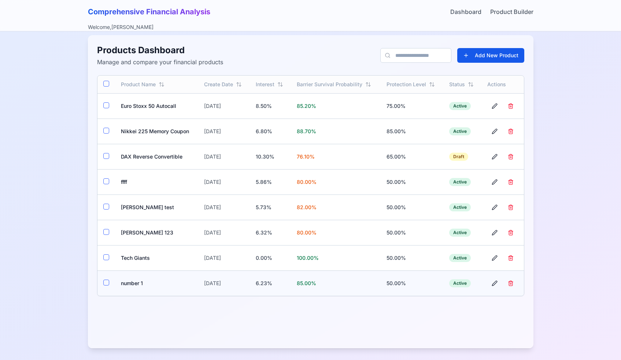
click at [106, 283] on button "button" at bounding box center [106, 282] width 6 height 6
click at [106, 258] on button "button" at bounding box center [106, 257] width 6 height 6
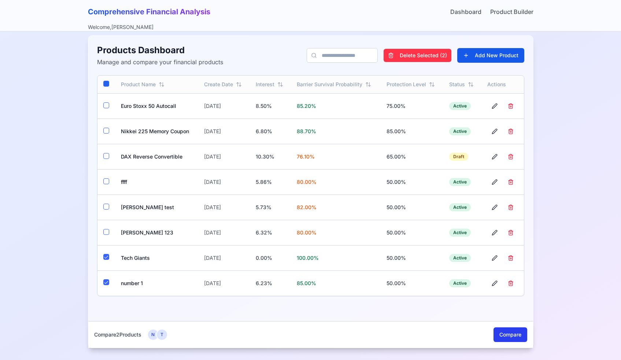
click at [506, 336] on button "Compare" at bounding box center [511, 334] width 34 height 15
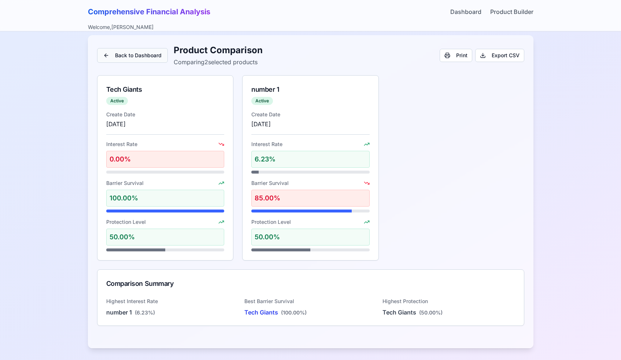
click at [132, 55] on button "Back to Dashboard" at bounding box center [132, 55] width 71 height 15
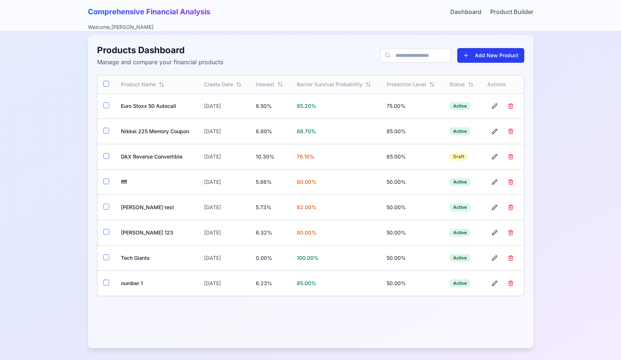
click at [482, 53] on button "Add New Product" at bounding box center [490, 55] width 67 height 15
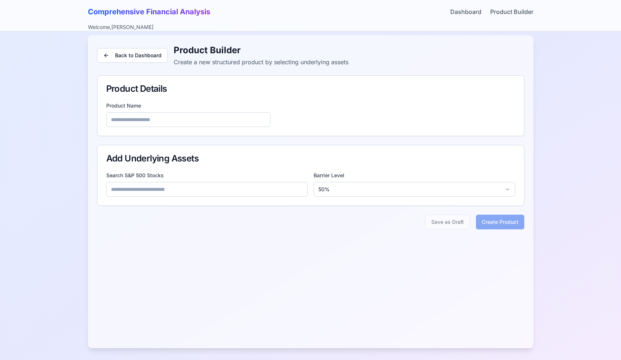
click at [182, 194] on input at bounding box center [207, 189] width 202 height 15
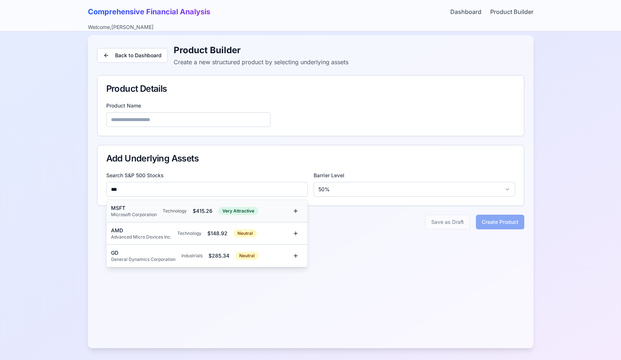
type input "***"
click at [118, 208] on div "MSFT" at bounding box center [134, 207] width 46 height 7
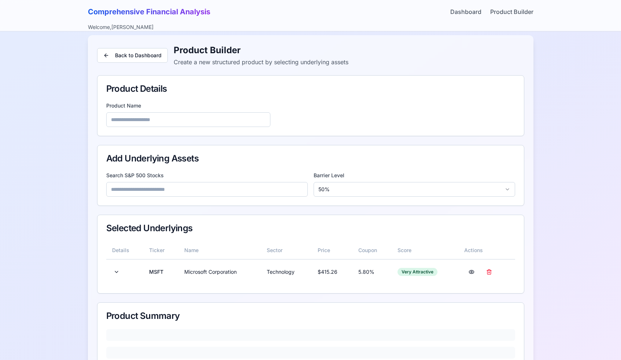
click at [141, 189] on input at bounding box center [207, 189] width 202 height 15
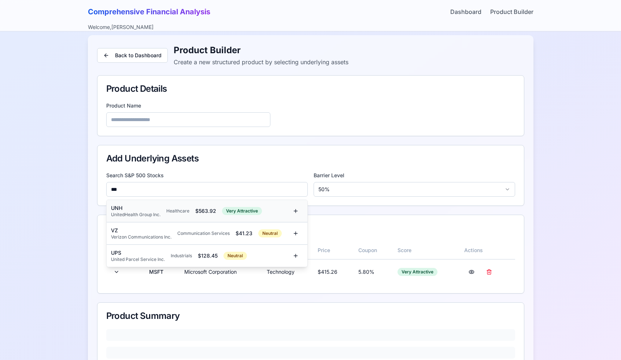
type input "***"
click at [128, 206] on div "UNH" at bounding box center [135, 207] width 49 height 7
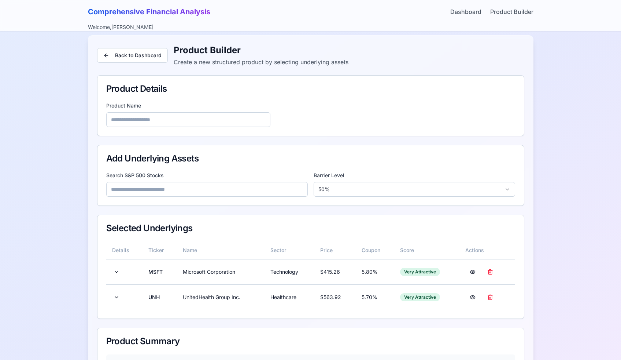
click at [145, 191] on input at bounding box center [207, 189] width 202 height 15
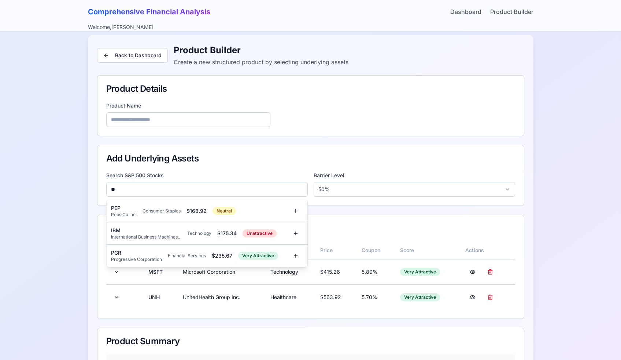
type input "*"
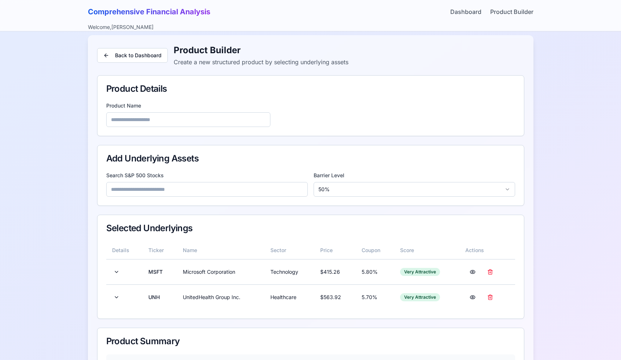
click at [70, 200] on div "Comprehensive Financial Analysis Dashboard Product Builder Welcome, ron Back to…" at bounding box center [310, 214] width 621 height 445
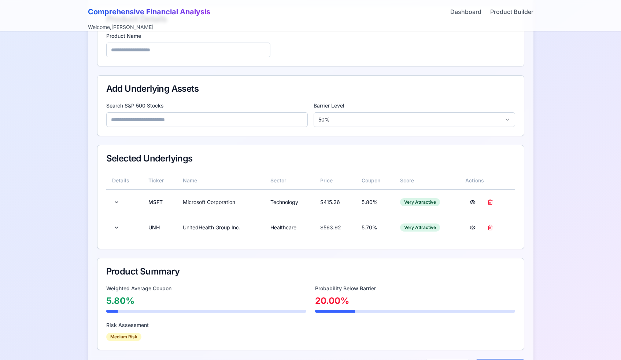
scroll to position [111, 0]
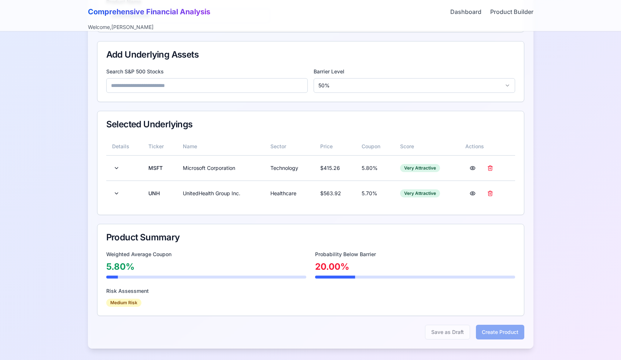
click at [173, 81] on input at bounding box center [207, 85] width 202 height 15
click at [169, 88] on input at bounding box center [207, 85] width 202 height 15
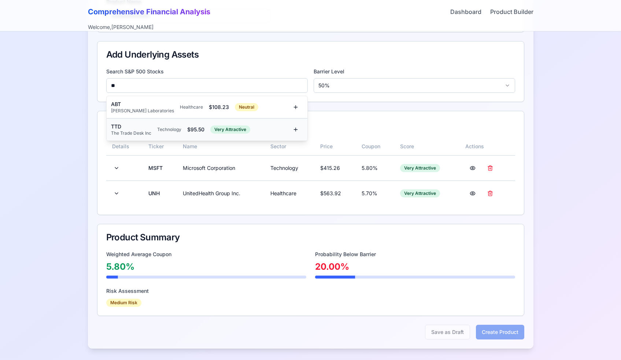
type input "**"
click at [143, 126] on div "TTD" at bounding box center [131, 126] width 40 height 7
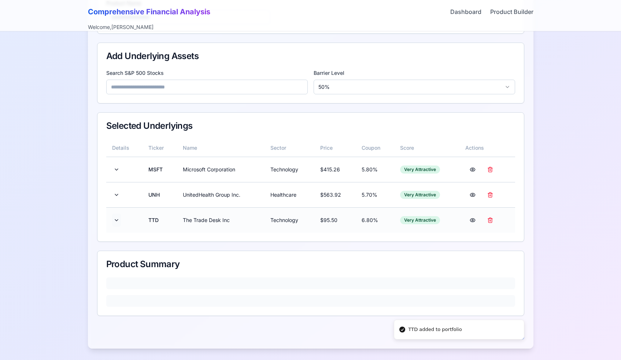
click at [117, 219] on button at bounding box center [116, 219] width 9 height 13
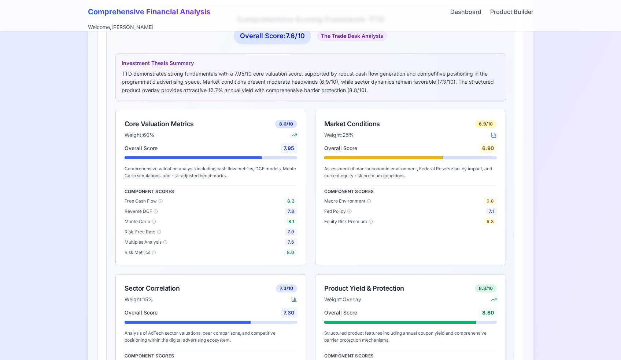
scroll to position [339, 0]
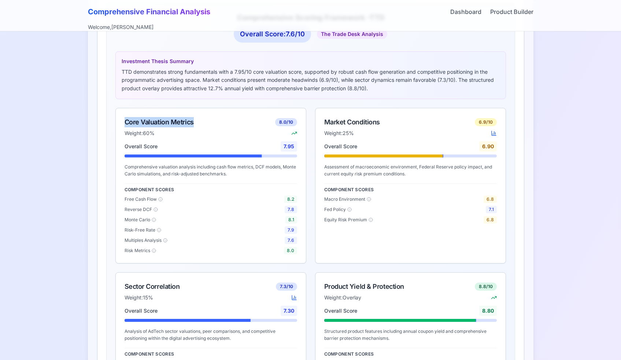
drag, startPoint x: 124, startPoint y: 121, endPoint x: 200, endPoint y: 121, distance: 76.2
click at [200, 121] on div "Core Valuation Metrics 8.0 /10" at bounding box center [211, 122] width 173 height 10
copy div "Core Valuation Metrics"
click at [329, 121] on div "Market Conditions" at bounding box center [352, 122] width 56 height 10
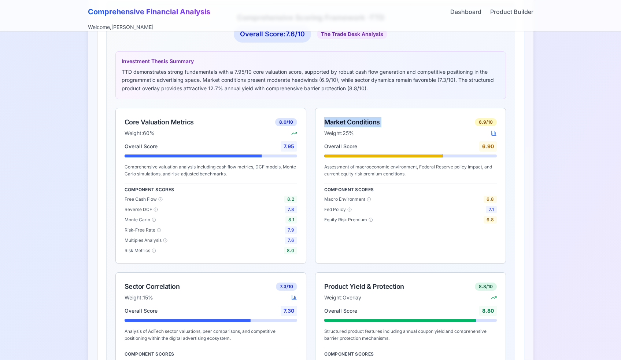
click at [329, 121] on div "Market Conditions" at bounding box center [352, 122] width 56 height 10
copy div "Market Conditions"
click at [140, 283] on div "Sector Correlation" at bounding box center [152, 286] width 55 height 10
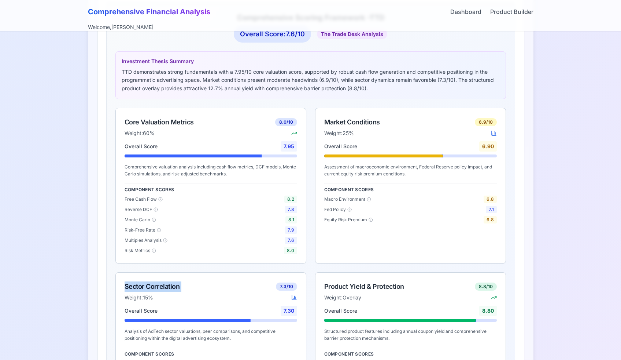
copy div "Sector Correlation"
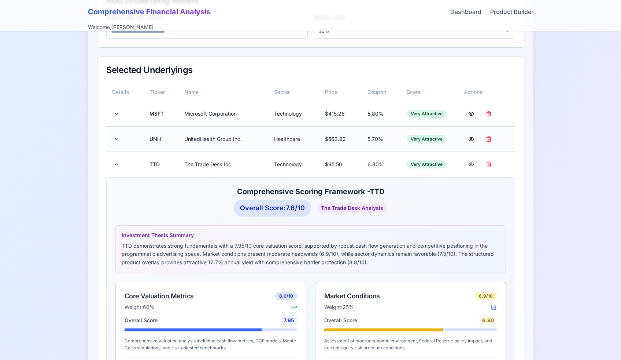
scroll to position [159, 0]
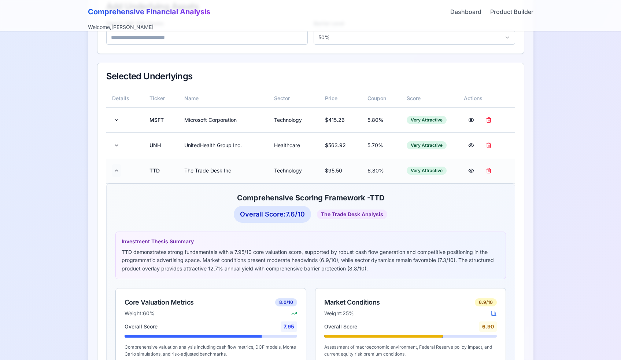
click at [117, 173] on button at bounding box center [116, 170] width 9 height 13
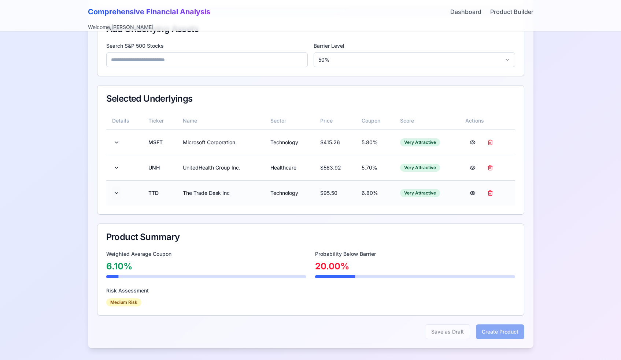
scroll to position [137, 0]
click at [118, 196] on button at bounding box center [116, 193] width 9 height 13
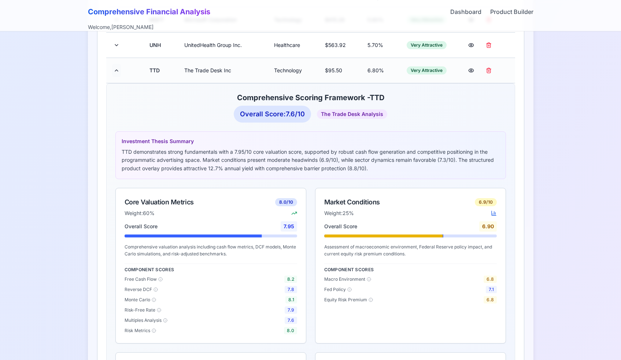
click at [118, 72] on button at bounding box center [116, 70] width 9 height 13
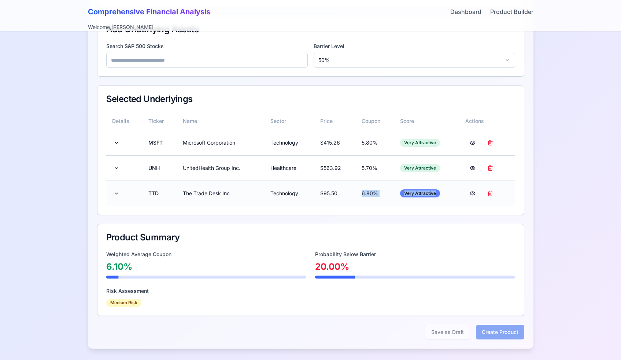
drag, startPoint x: 351, startPoint y: 190, endPoint x: 439, endPoint y: 190, distance: 87.6
click at [439, 190] on tr "TTD The Trade Desk Inc Technology $ 95.50 6.80 % Very Attractive" at bounding box center [310, 192] width 409 height 25
click at [439, 190] on div "Very Attractive" at bounding box center [420, 193] width 40 height 8
click at [181, 61] on input at bounding box center [207, 60] width 202 height 15
click at [115, 145] on button at bounding box center [116, 142] width 9 height 13
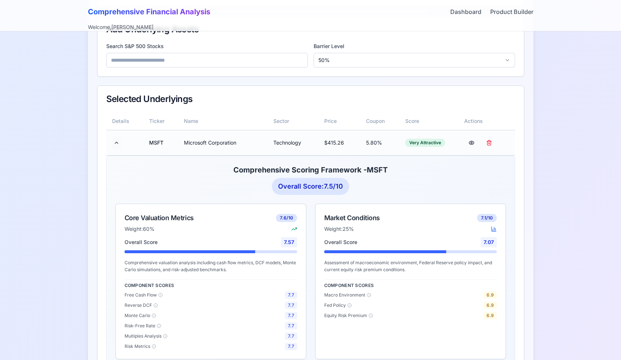
click at [115, 145] on button at bounding box center [116, 142] width 9 height 13
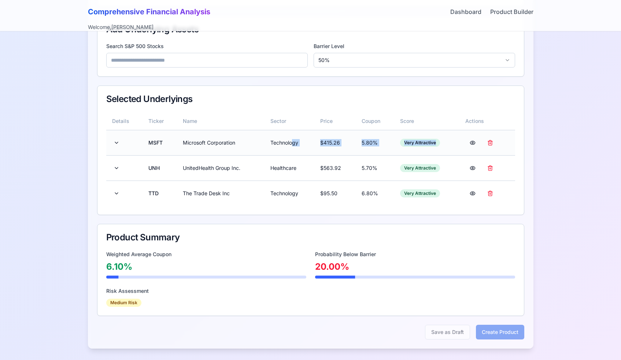
drag, startPoint x: 292, startPoint y: 141, endPoint x: 451, endPoint y: 143, distance: 159.4
click at [451, 143] on tr "MSFT Microsoft Corporation Technology $ 415.26 5.80 % Very Attractive" at bounding box center [310, 142] width 409 height 25
click at [451, 143] on div "Very Attractive" at bounding box center [427, 143] width 54 height 8
click at [370, 140] on td "5.80 %" at bounding box center [375, 142] width 38 height 25
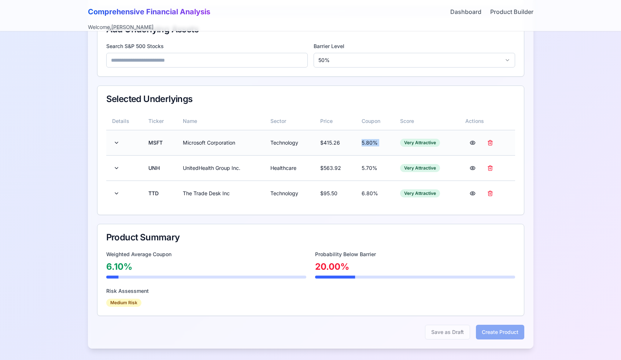
click at [370, 140] on td "5.80 %" at bounding box center [375, 142] width 38 height 25
click at [358, 141] on td "5.80 %" at bounding box center [375, 142] width 38 height 25
click at [370, 143] on td "5.80 %" at bounding box center [375, 142] width 38 height 25
click at [336, 142] on td "$ 415.26" at bounding box center [334, 142] width 41 height 25
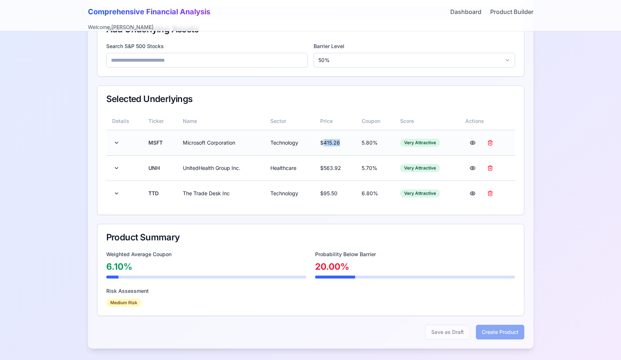
click at [336, 142] on td "$ 415.26" at bounding box center [334, 142] width 41 height 25
click at [347, 132] on td "$ 415.26" at bounding box center [334, 142] width 41 height 25
click at [121, 195] on td at bounding box center [124, 192] width 37 height 25
click at [118, 194] on button at bounding box center [116, 193] width 9 height 13
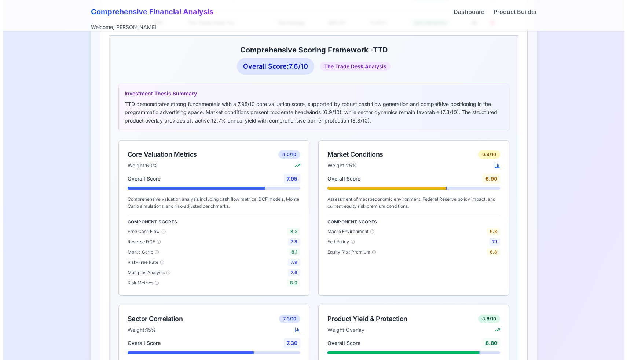
scroll to position [314, 0]
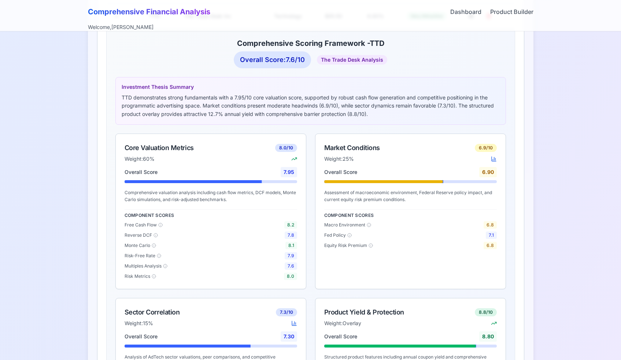
click at [218, 259] on div "Component Scores Free Cash Flow 8.2 Reverse DCF 7.8 Monte Carlo 8.1 Risk-Free R…" at bounding box center [211, 244] width 173 height 71
click at [132, 234] on span "Reverse DCF" at bounding box center [138, 235] width 27 height 6
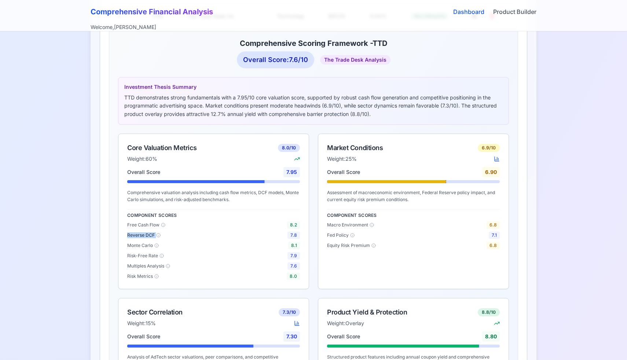
click at [479, 14] on link "Dashboard" at bounding box center [468, 11] width 31 height 9
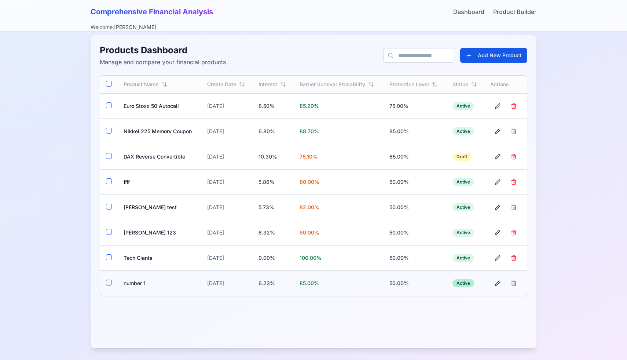
click at [464, 281] on div "Active" at bounding box center [463, 283] width 22 height 8
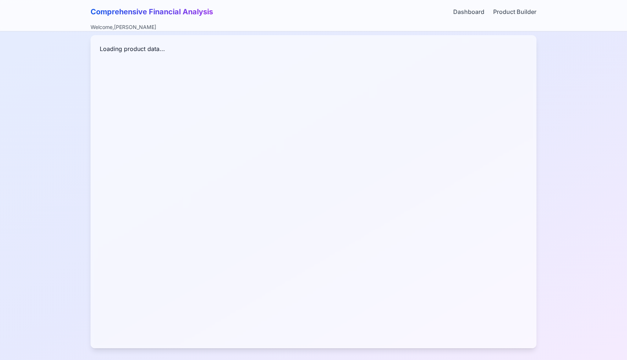
scroll to position [110, 0]
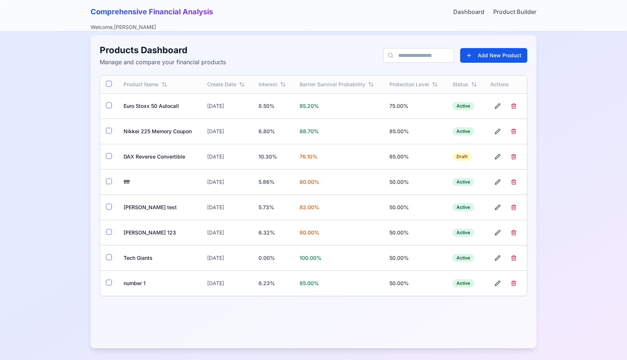
scroll to position [8, 0]
click at [476, 57] on button "Add New Product" at bounding box center [493, 55] width 67 height 15
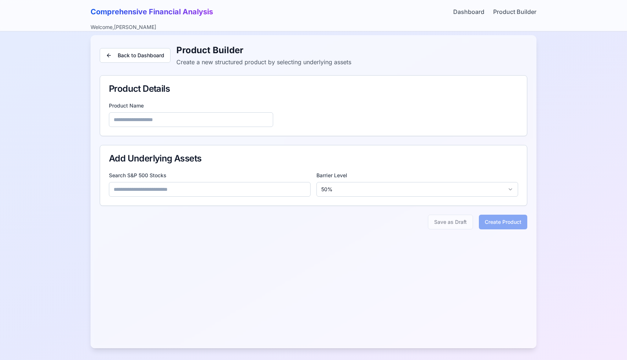
click at [178, 189] on input at bounding box center [210, 189] width 202 height 15
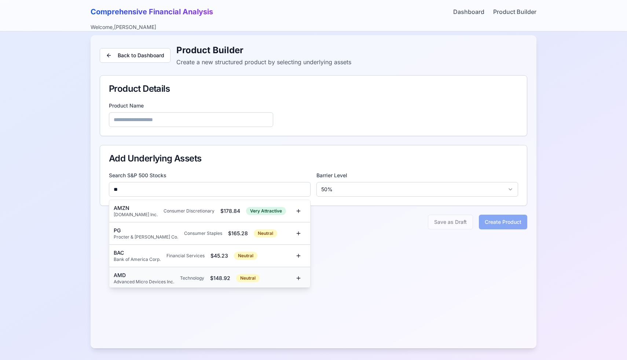
type input "**"
click at [121, 272] on div "AMD" at bounding box center [144, 274] width 60 height 7
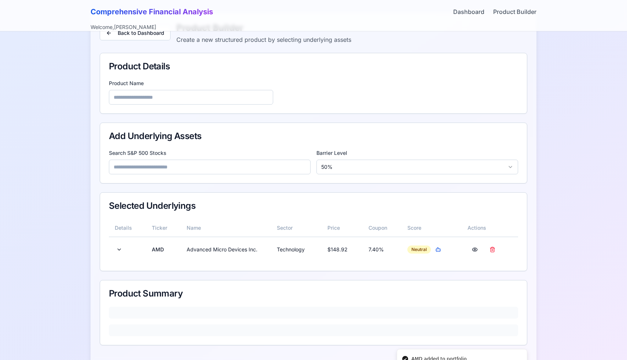
scroll to position [59, 0]
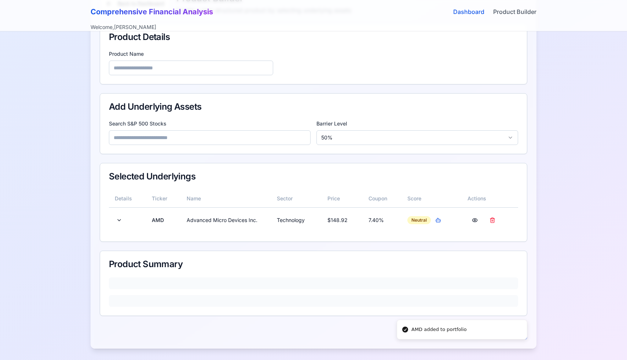
click at [478, 14] on link "Dashboard" at bounding box center [468, 11] width 31 height 9
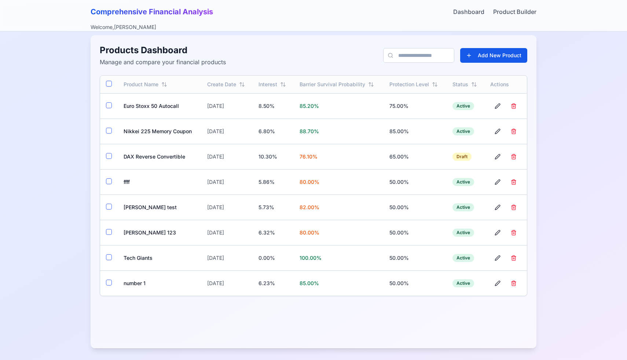
scroll to position [8, 0]
click at [469, 54] on button "Add New Product" at bounding box center [493, 55] width 67 height 15
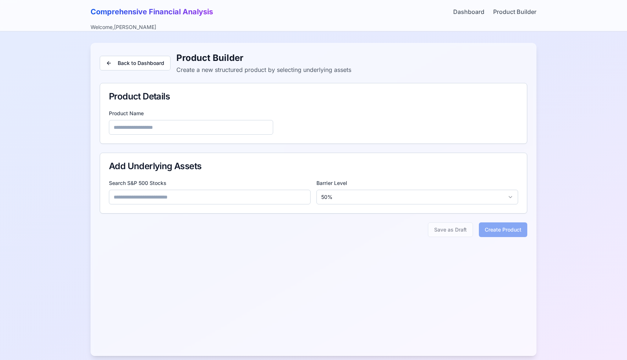
click at [195, 195] on input at bounding box center [210, 196] width 202 height 15
type input "***"
click at [155, 219] on div "SIKA Sika AG Materials $ 245.80 Very Attractive" at bounding box center [202, 218] width 177 height 13
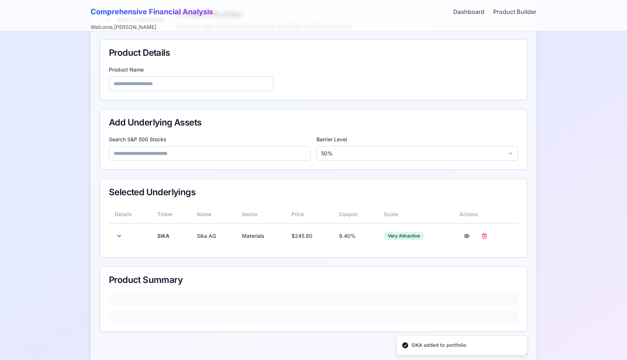
scroll to position [59, 0]
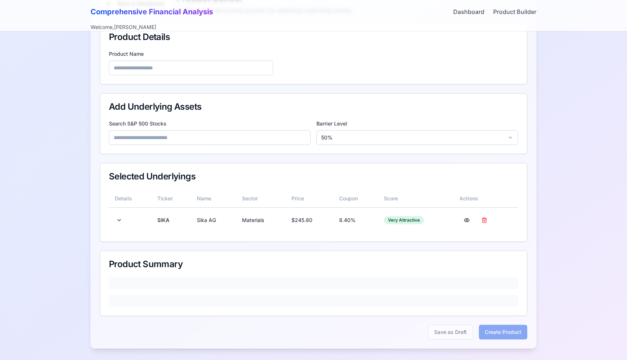
click at [207, 137] on input at bounding box center [210, 137] width 202 height 15
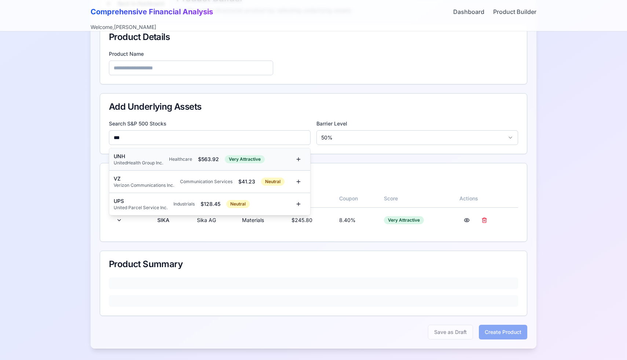
type input "***"
click at [163, 154] on div "UNH" at bounding box center [138, 155] width 49 height 7
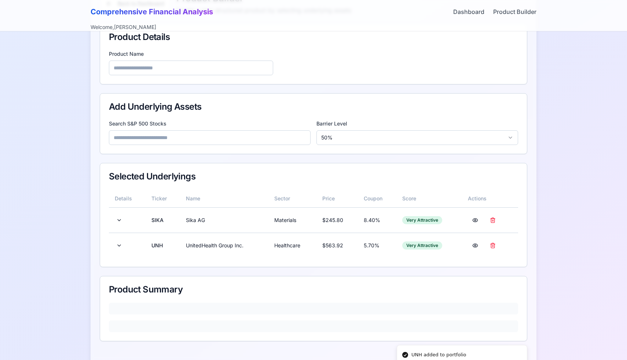
click at [168, 141] on input at bounding box center [210, 137] width 202 height 15
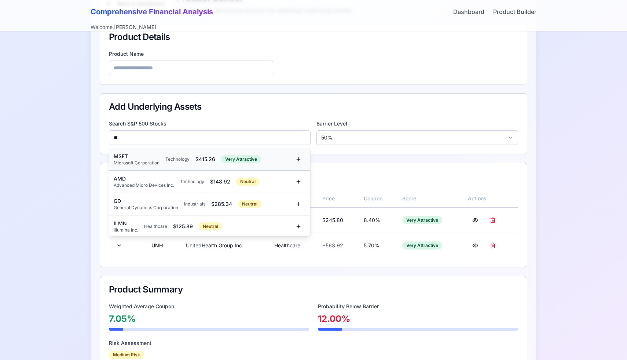
type input "**"
click at [173, 153] on div "MSFT Microsoft Corporation Technology $ 415.26 Very Attractive" at bounding box center [202, 158] width 177 height 13
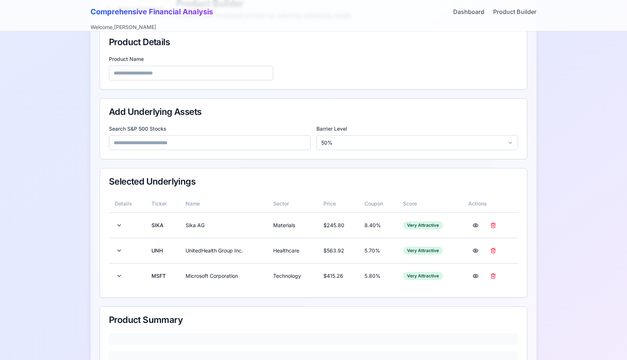
scroll to position [40, 0]
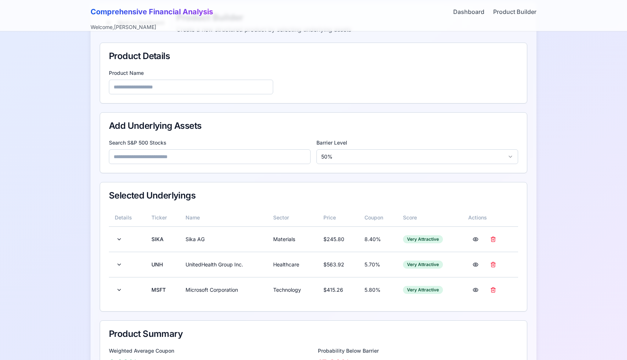
click at [184, 160] on input at bounding box center [210, 156] width 202 height 15
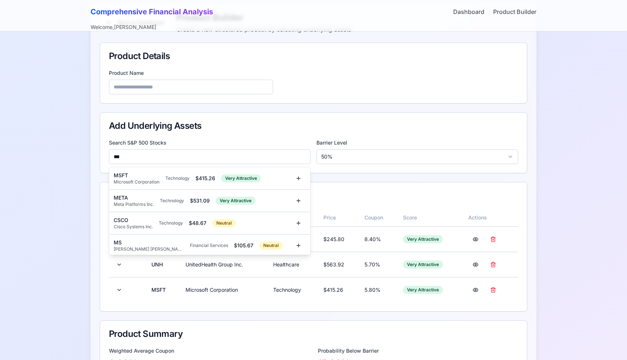
type input "****"
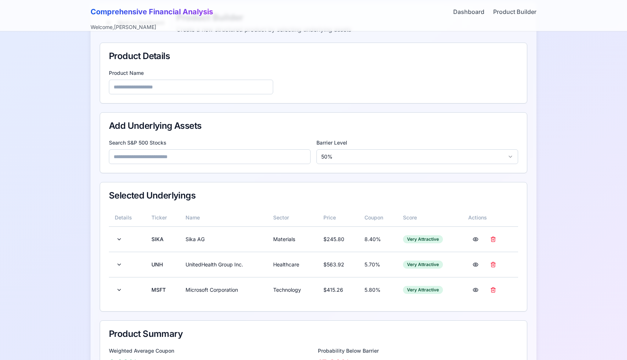
click at [184, 89] on input at bounding box center [191, 87] width 164 height 15
paste input "****"
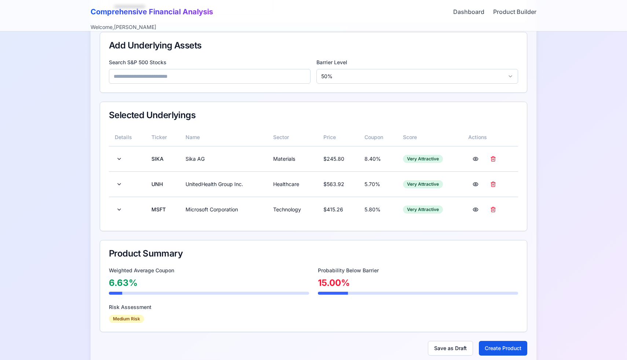
scroll to position [137, 0]
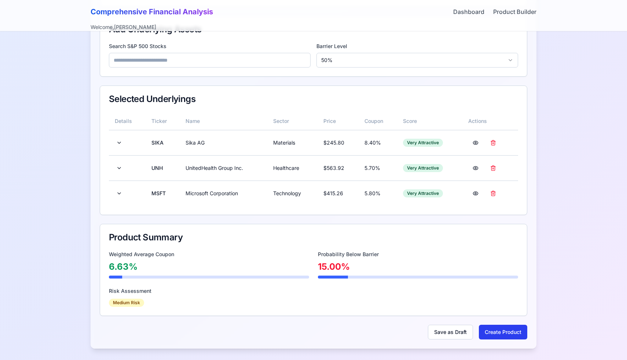
type input "**********"
click at [498, 326] on button "Create Product" at bounding box center [503, 331] width 48 height 15
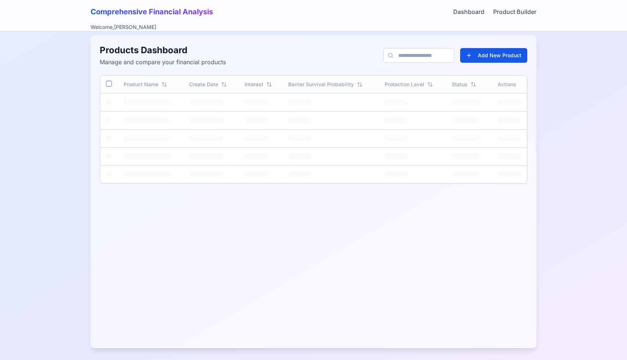
scroll to position [8, 0]
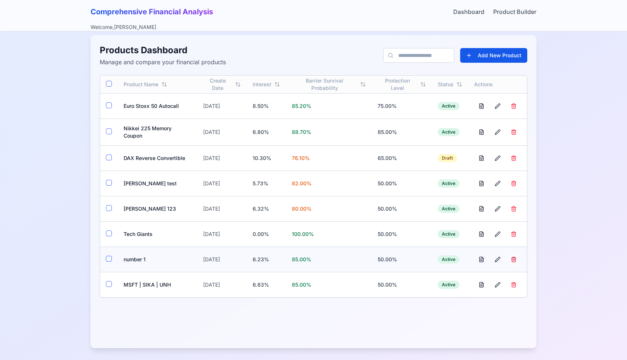
click at [515, 258] on button "button" at bounding box center [513, 259] width 15 height 13
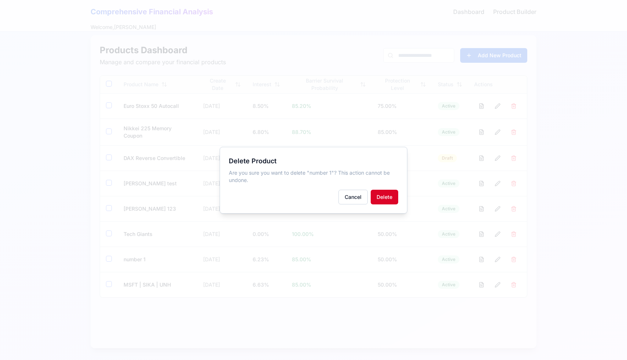
click at [387, 192] on button "Delete" at bounding box center [384, 196] width 27 height 15
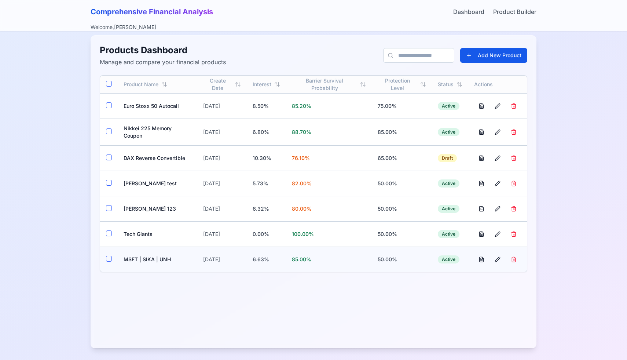
click at [111, 258] on button "button" at bounding box center [109, 258] width 6 height 6
click at [107, 235] on button "button" at bounding box center [109, 233] width 6 height 6
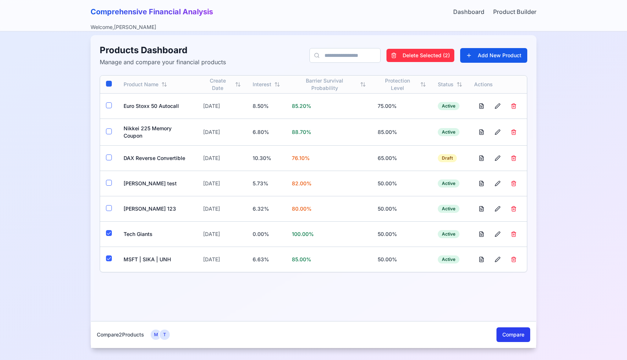
click at [505, 334] on button "Compare" at bounding box center [513, 334] width 34 height 15
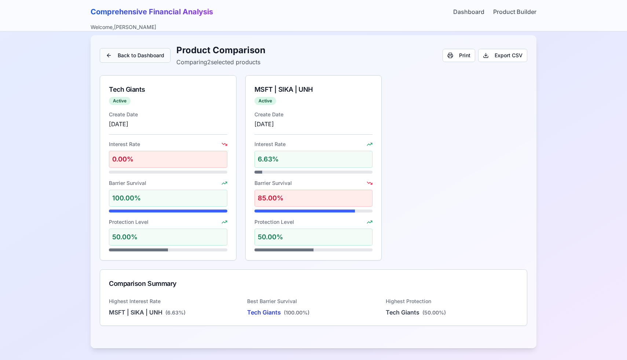
click at [117, 53] on button "Back to Dashboard" at bounding box center [135, 55] width 71 height 15
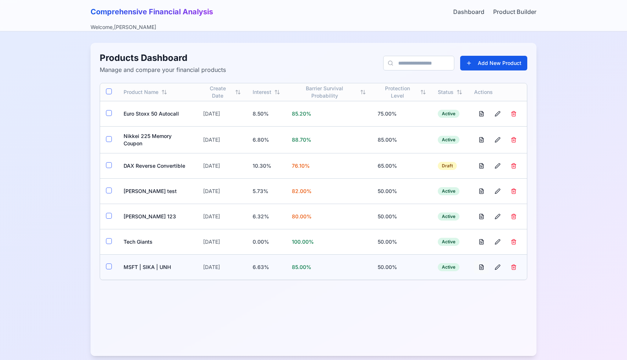
click at [480, 267] on button at bounding box center [481, 266] width 15 height 13
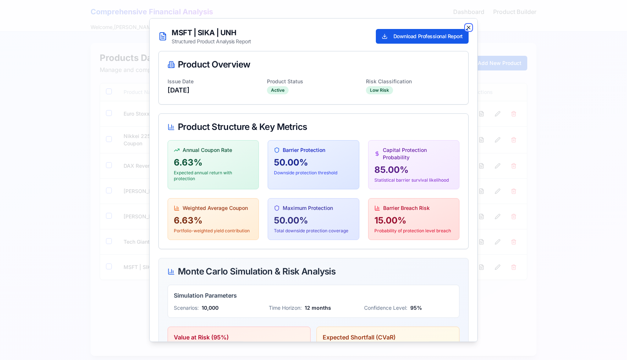
click at [467, 25] on icon "button" at bounding box center [468, 27] width 6 height 6
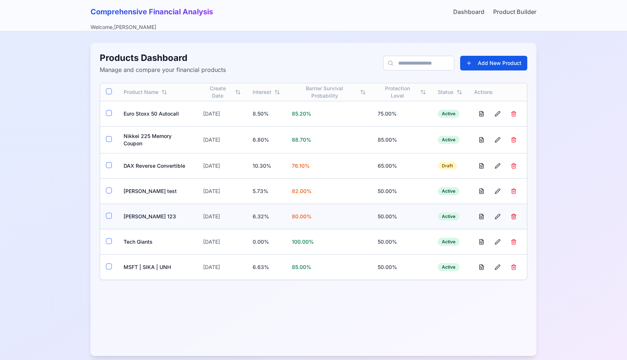
click at [512, 214] on button "button" at bounding box center [513, 216] width 15 height 13
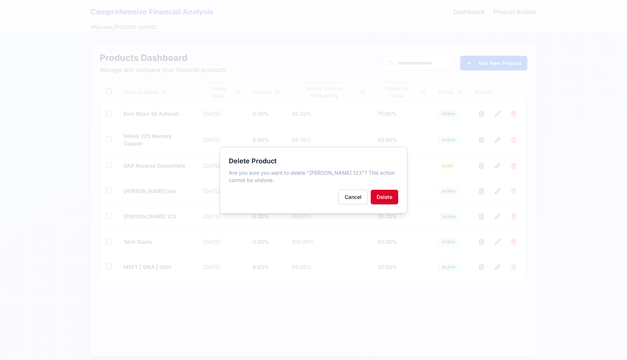
click at [387, 196] on button "Delete" at bounding box center [384, 196] width 27 height 15
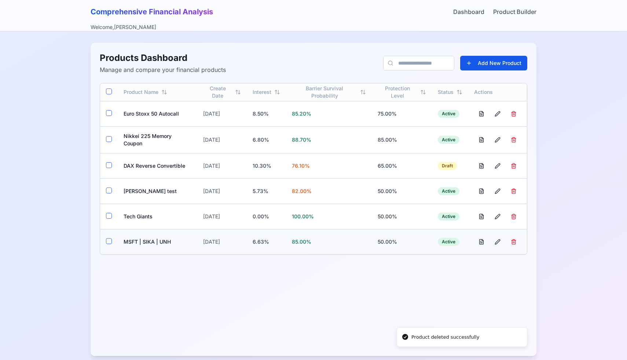
click at [483, 240] on button at bounding box center [481, 241] width 15 height 13
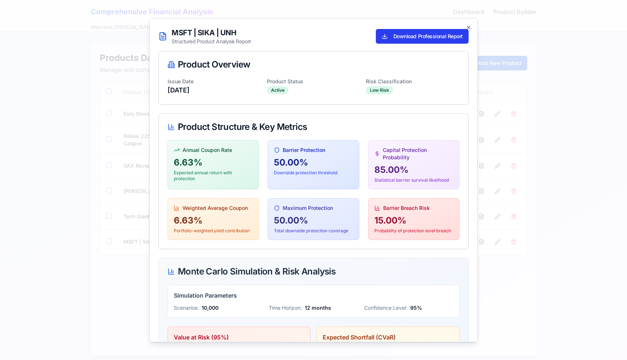
click at [386, 39] on button "Download Professional Report" at bounding box center [422, 36] width 93 height 15
click at [470, 27] on icon "button" at bounding box center [468, 27] width 6 height 6
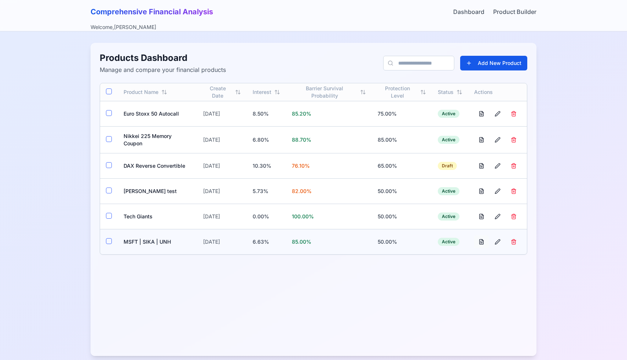
click at [481, 242] on button at bounding box center [481, 241] width 15 height 13
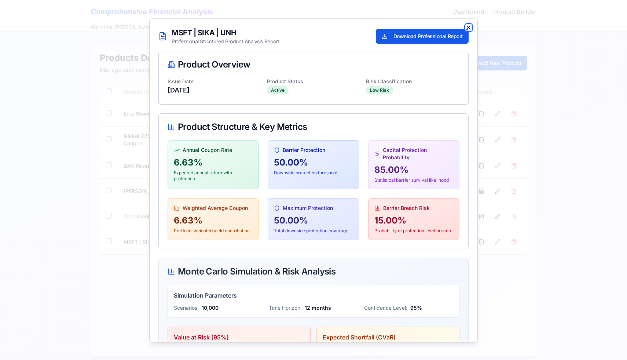
click at [468, 27] on icon "button" at bounding box center [468, 27] width 6 height 6
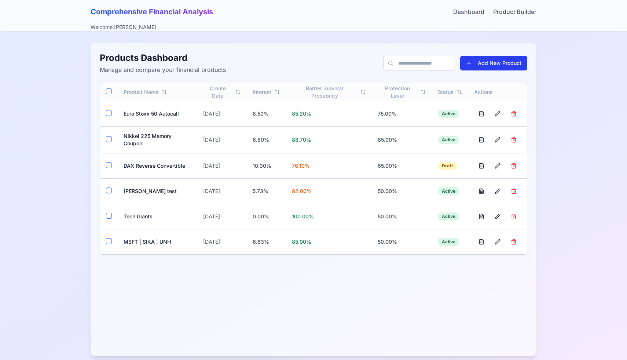
click at [463, 65] on button "Add New Product" at bounding box center [493, 63] width 67 height 15
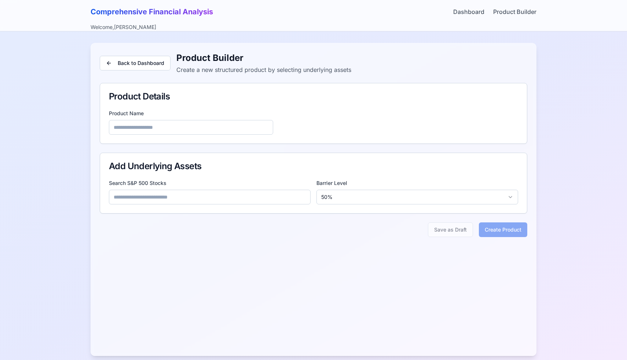
click at [211, 193] on input at bounding box center [210, 196] width 202 height 15
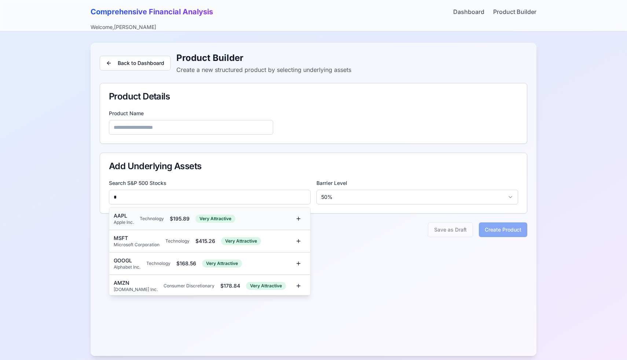
type input "*"
click at [137, 226] on div "AAPL Apple Inc. Technology $ 195.89 Very Attractive" at bounding box center [209, 218] width 201 height 22
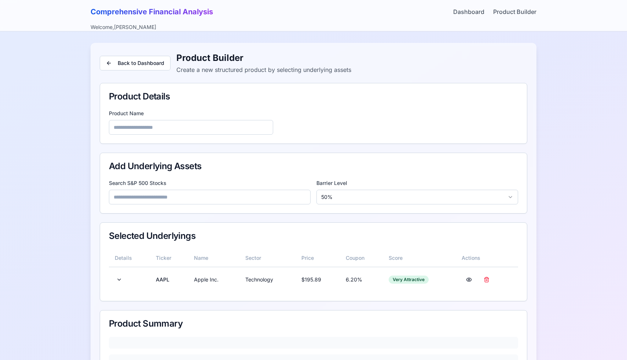
click at [168, 196] on input at bounding box center [210, 196] width 202 height 15
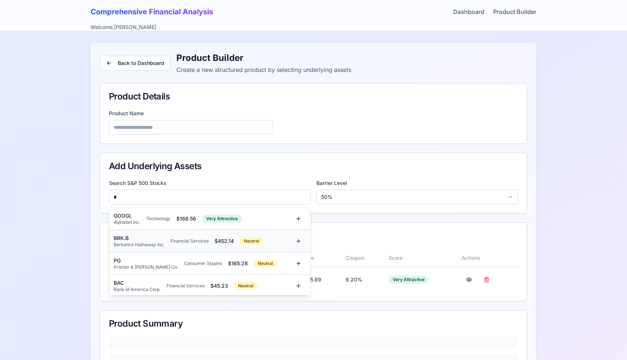
type input "*"
click at [145, 239] on div "BRK.B" at bounding box center [139, 237] width 51 height 7
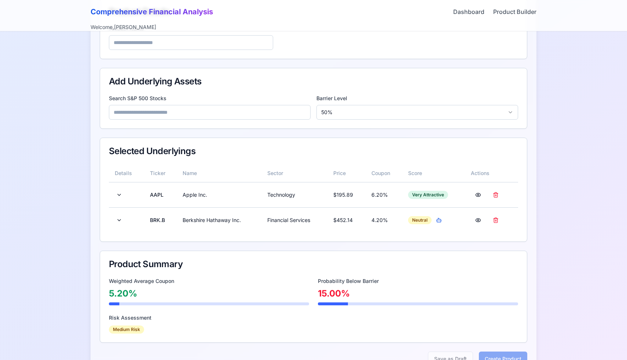
scroll to position [111, 0]
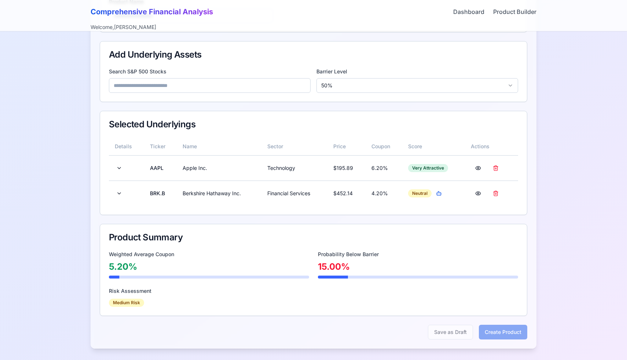
click at [232, 89] on input at bounding box center [210, 85] width 202 height 15
type input "*"
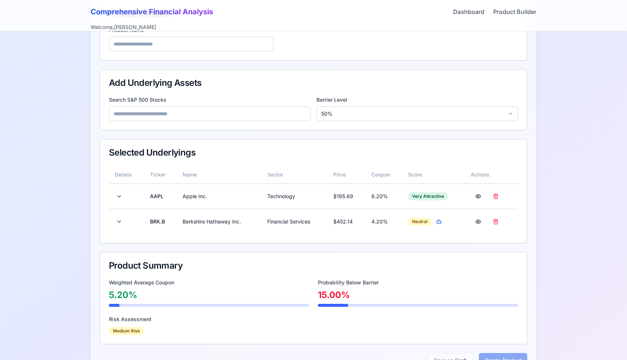
scroll to position [47, 0]
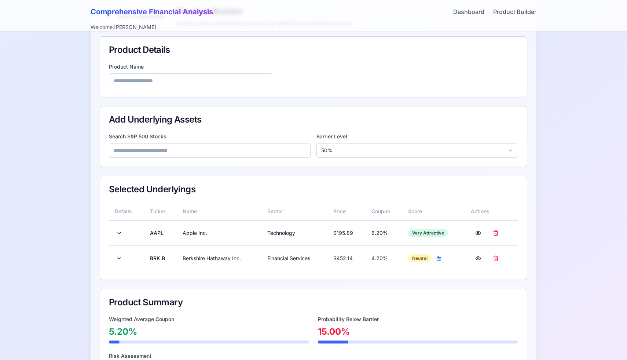
click at [160, 82] on input at bounding box center [191, 80] width 164 height 15
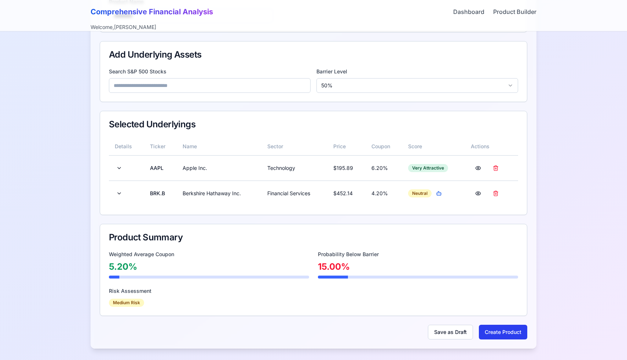
type input "**********"
click at [483, 329] on button "Create Product" at bounding box center [503, 331] width 48 height 15
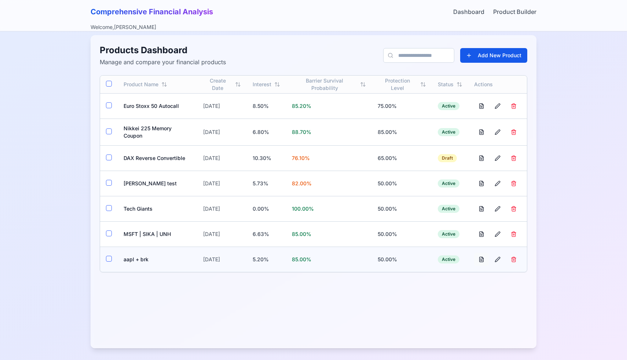
click at [481, 260] on button at bounding box center [481, 259] width 15 height 13
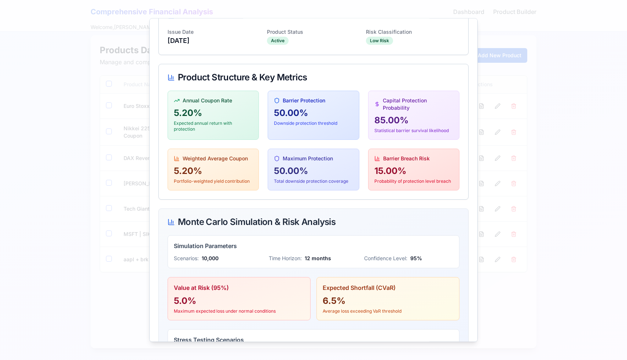
scroll to position [0, 0]
